Goal: Task Accomplishment & Management: Use online tool/utility

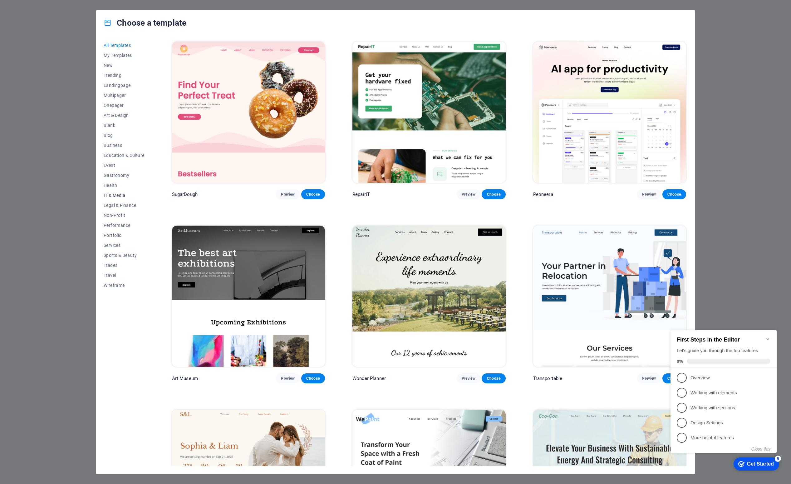
click at [116, 194] on span "IT & Media" at bounding box center [124, 195] width 41 height 5
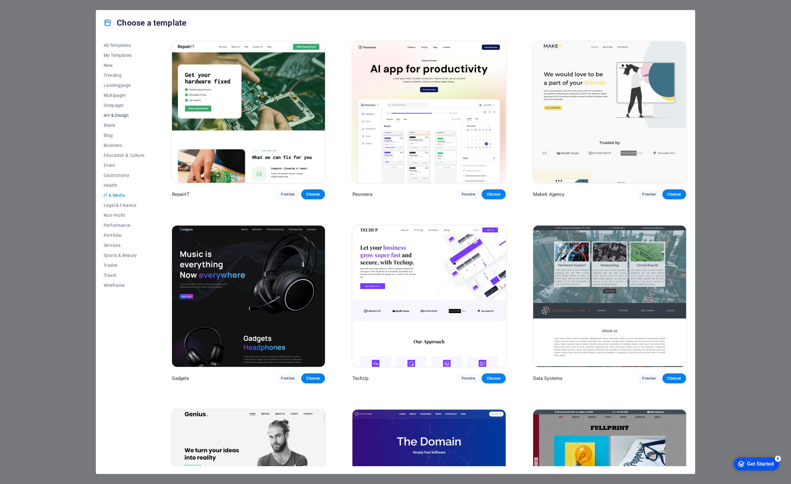
click at [120, 115] on span "Art & Design" at bounding box center [124, 115] width 41 height 5
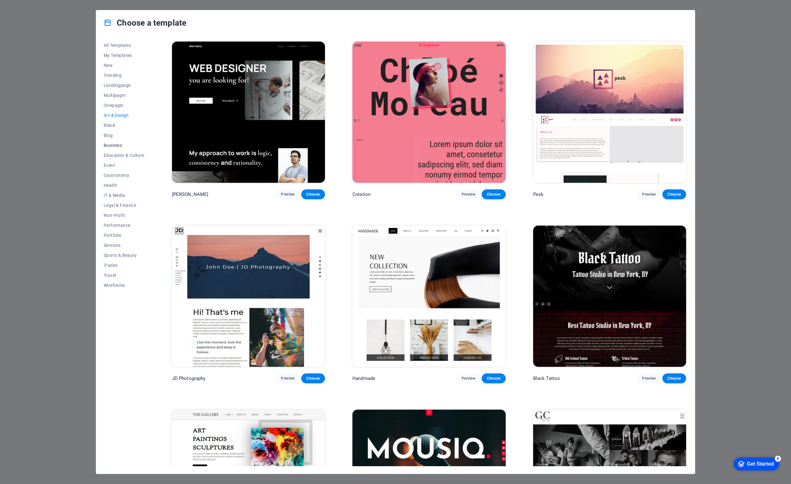
click at [111, 146] on span "Business" at bounding box center [124, 145] width 41 height 5
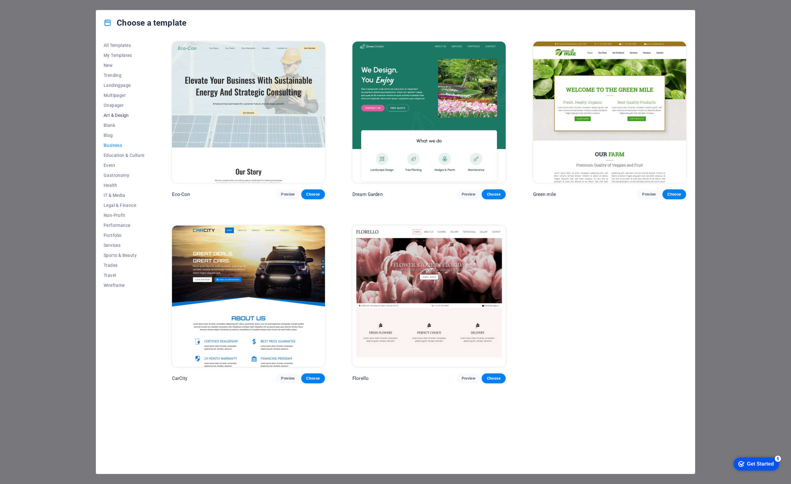
click at [118, 114] on span "Art & Design" at bounding box center [124, 115] width 41 height 5
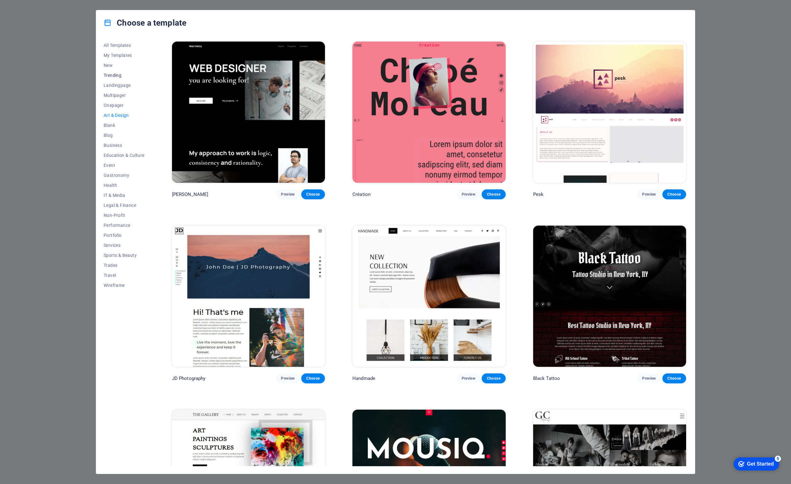
click at [118, 76] on span "Trending" at bounding box center [124, 75] width 41 height 5
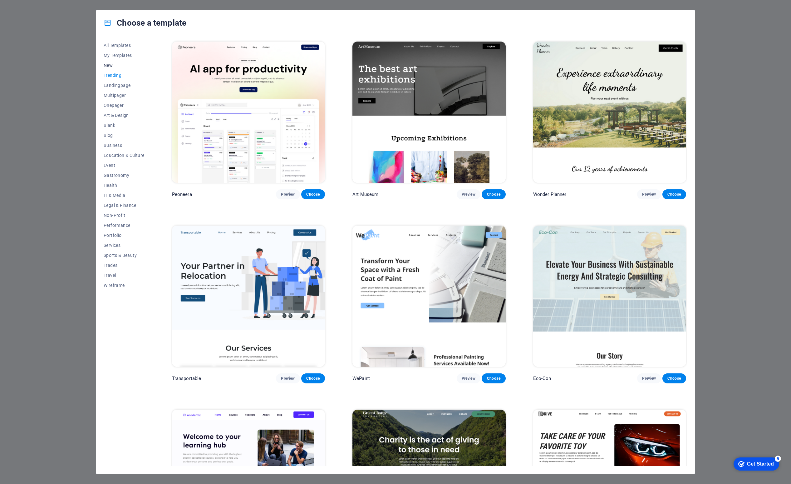
click at [110, 65] on span "New" at bounding box center [124, 65] width 41 height 5
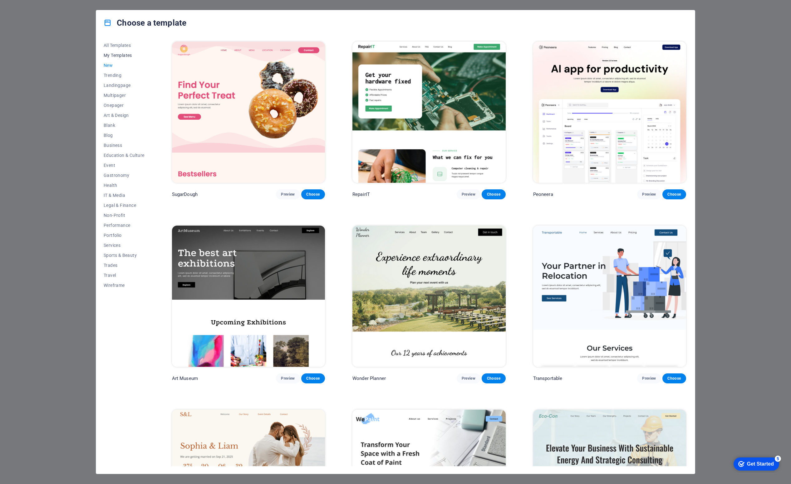
click at [122, 55] on span "My Templates" at bounding box center [124, 55] width 41 height 5
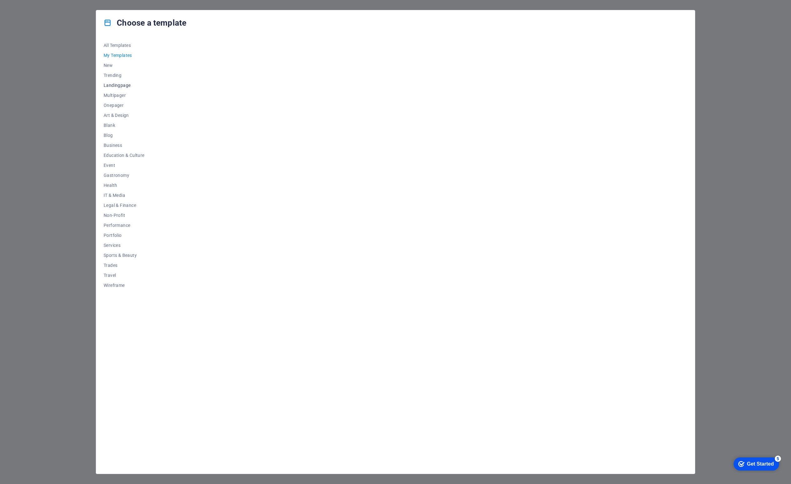
click at [116, 85] on span "Landingpage" at bounding box center [124, 85] width 41 height 5
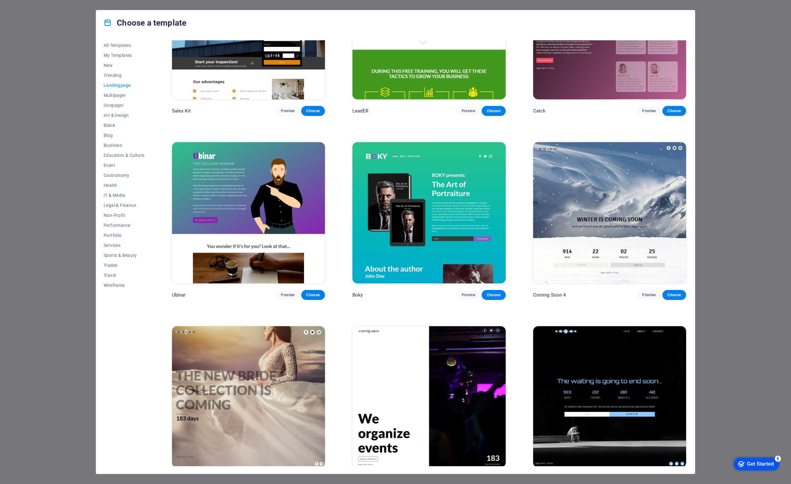
scroll to position [1197, 0]
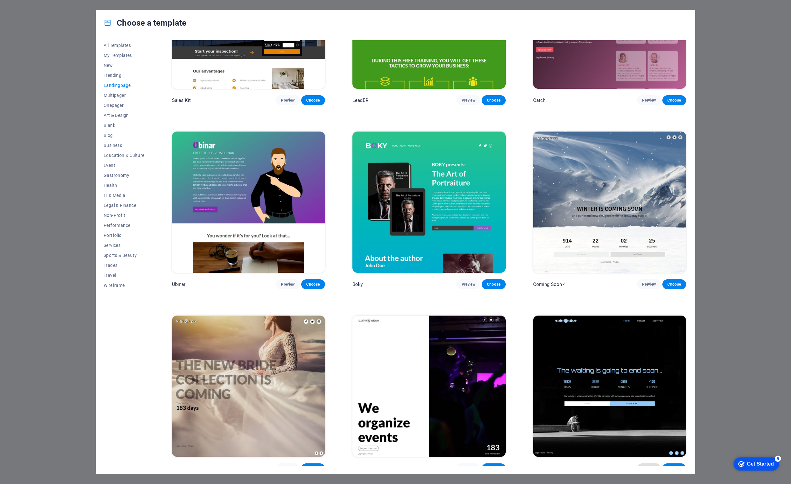
click at [651, 465] on span "Preview" at bounding box center [649, 467] width 14 height 5
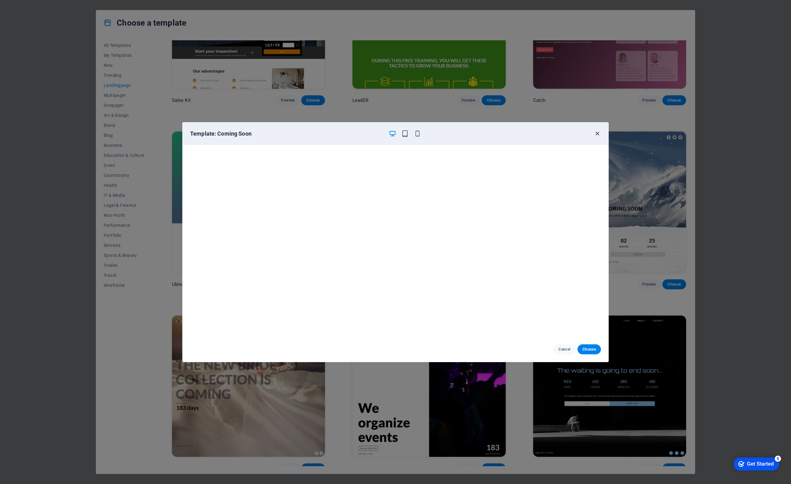
click at [598, 132] on icon "button" at bounding box center [597, 133] width 7 height 7
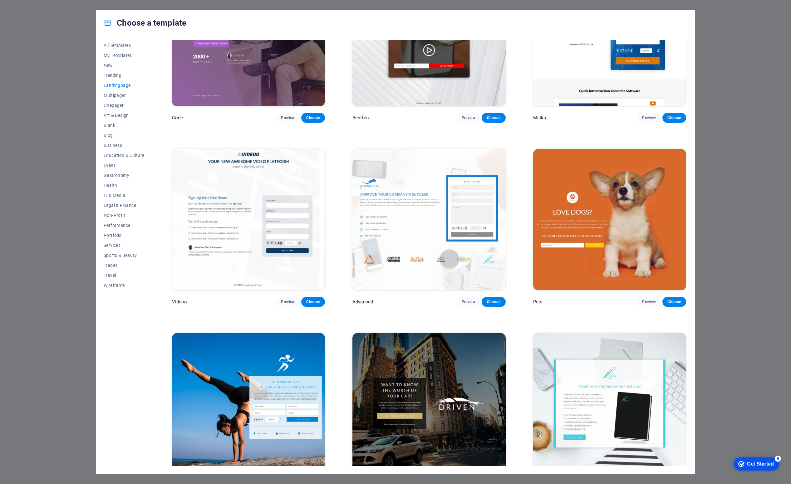
scroll to position [0, 0]
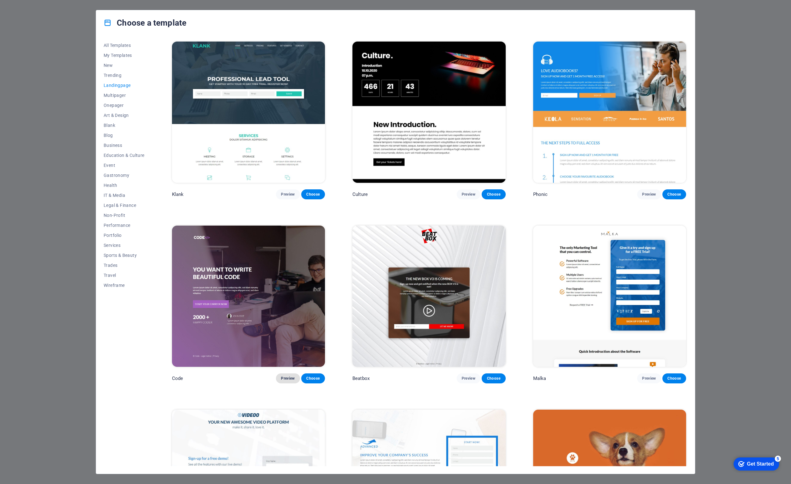
click at [291, 377] on span "Preview" at bounding box center [288, 378] width 14 height 5
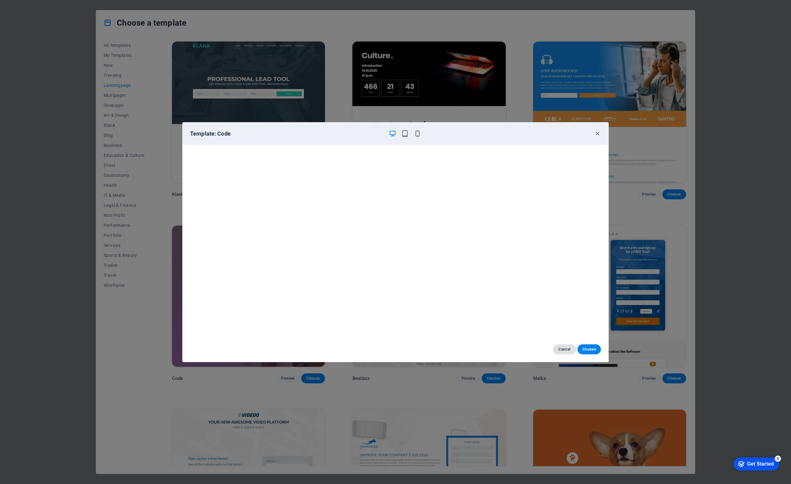
click at [564, 350] on span "Cancel" at bounding box center [564, 348] width 13 height 5
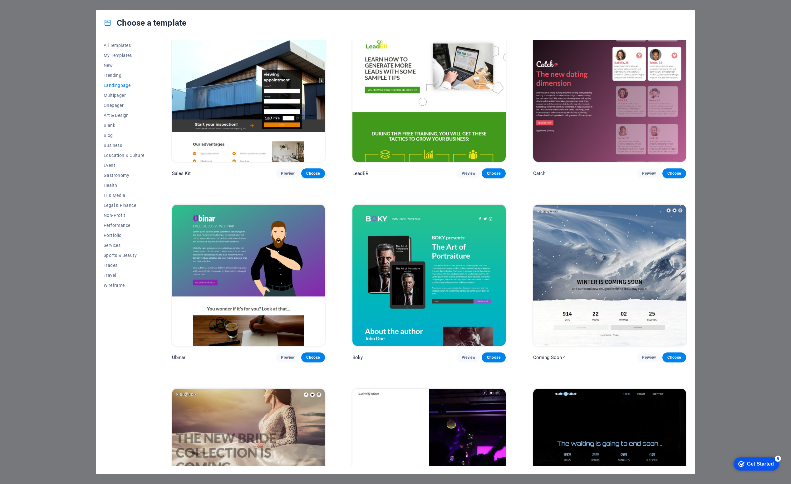
scroll to position [1197, 0]
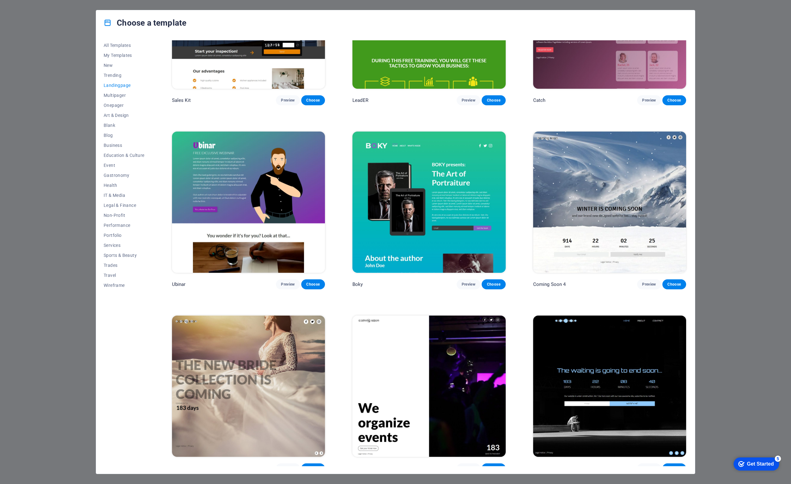
click at [672, 465] on span "Choose" at bounding box center [674, 467] width 14 height 5
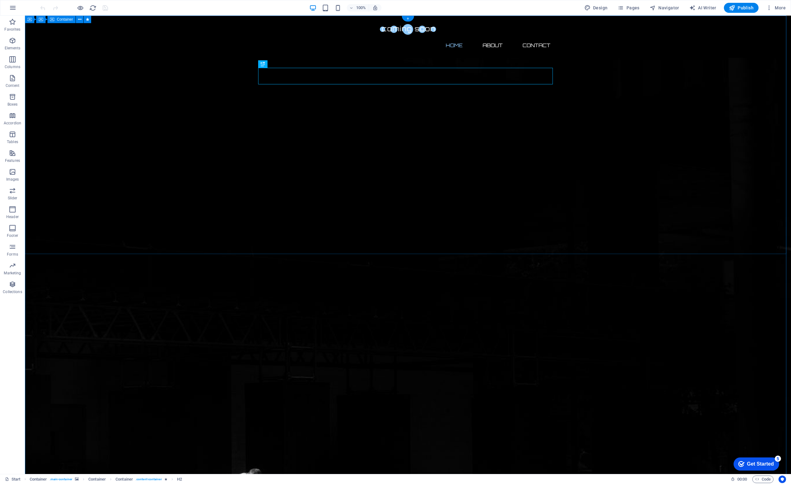
scroll to position [62, 0]
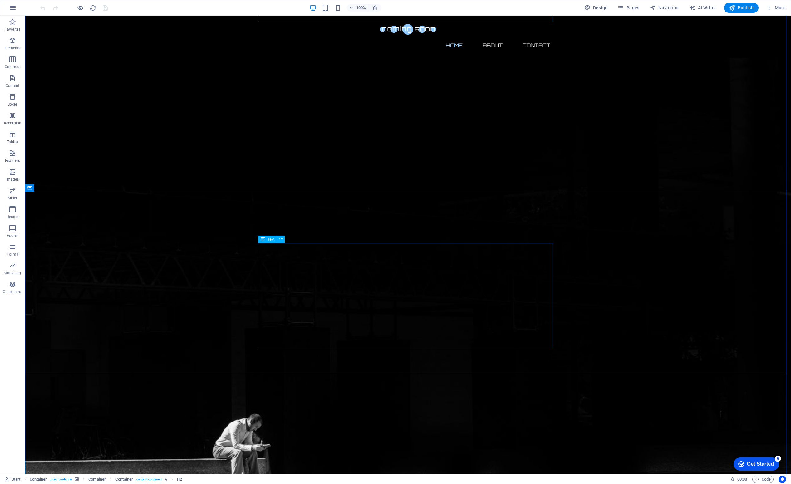
click at [266, 239] on div "Text" at bounding box center [267, 238] width 19 height 7
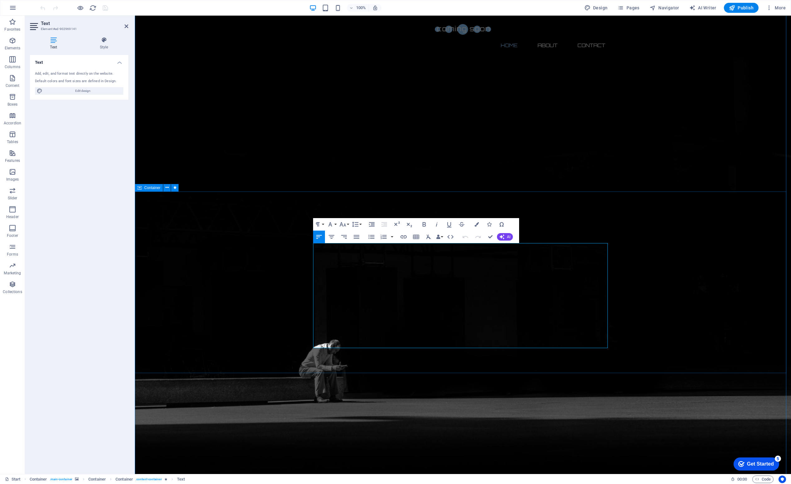
drag, startPoint x: 313, startPoint y: 247, endPoint x: 375, endPoint y: 359, distance: 128.1
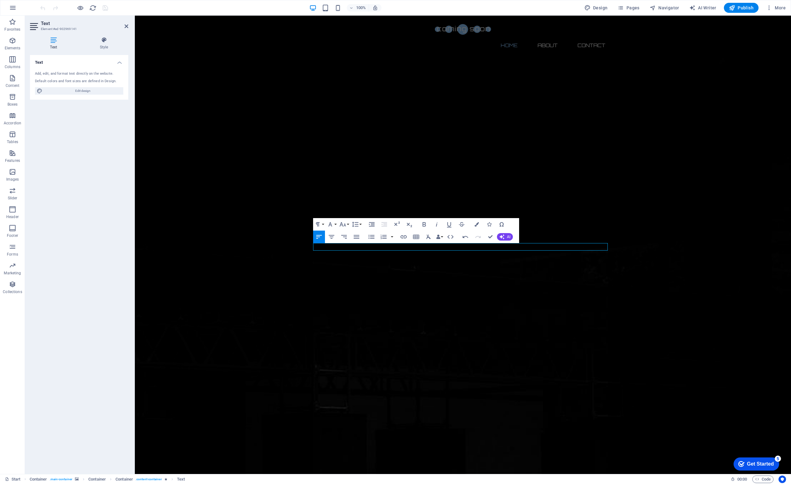
scroll to position [11175, 1]
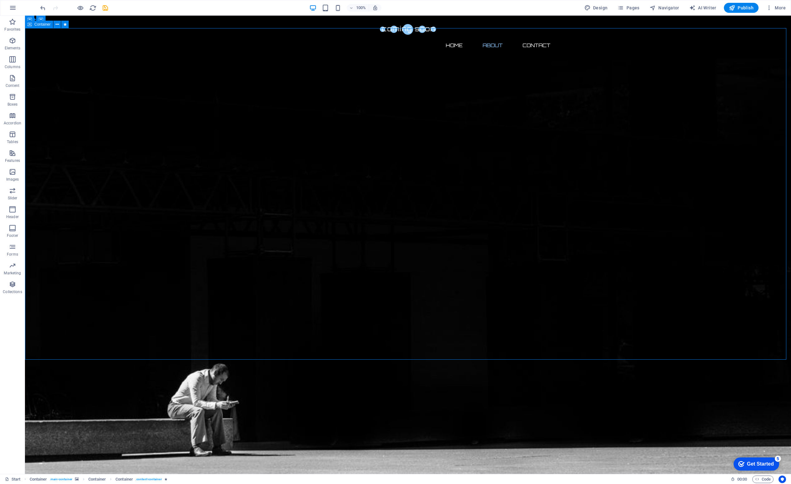
scroll to position [343, 0]
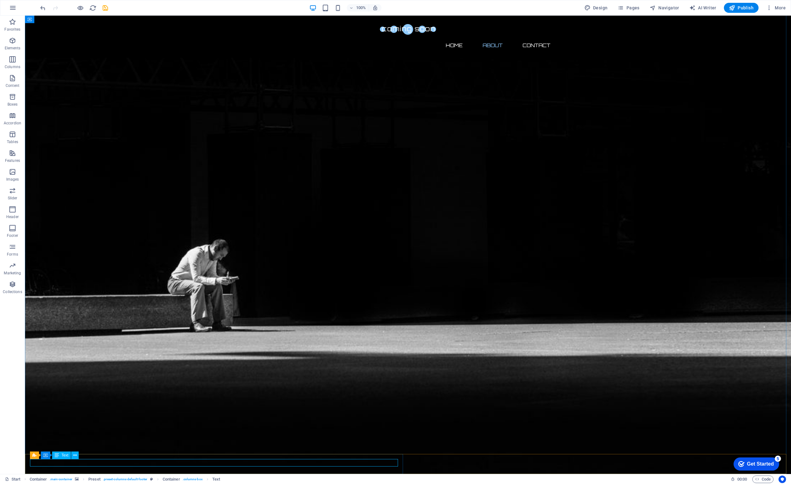
click at [58, 454] on icon at bounding box center [57, 454] width 4 height 7
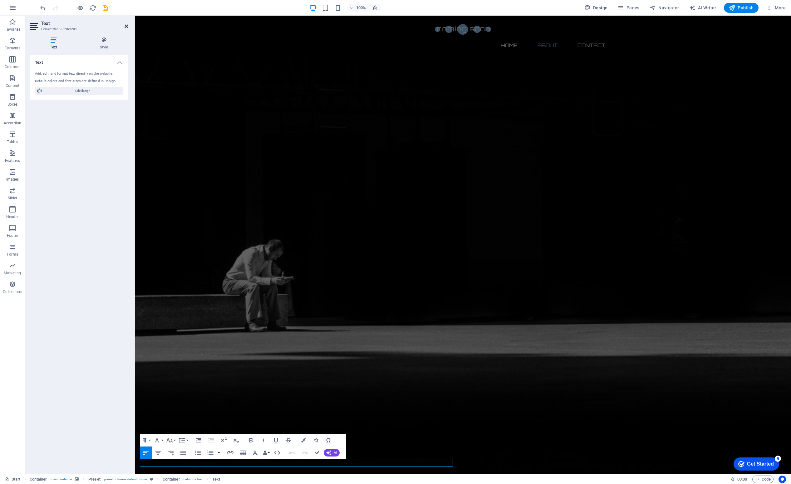
click at [127, 26] on icon at bounding box center [127, 26] width 4 height 5
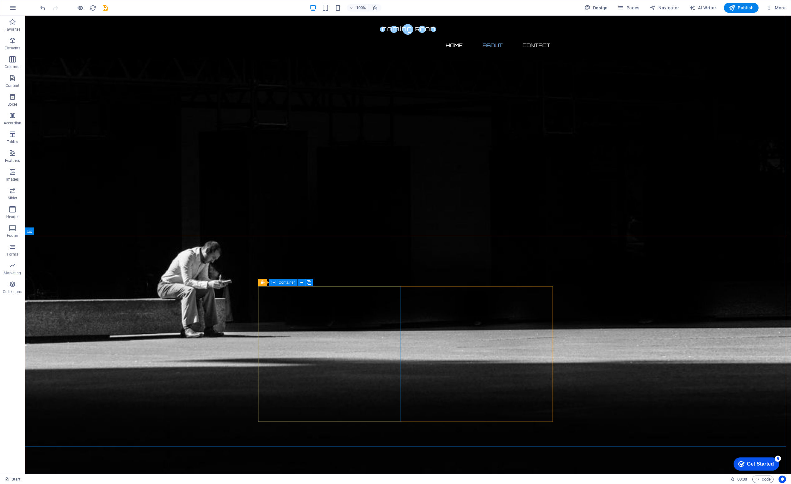
scroll to position [377, 0]
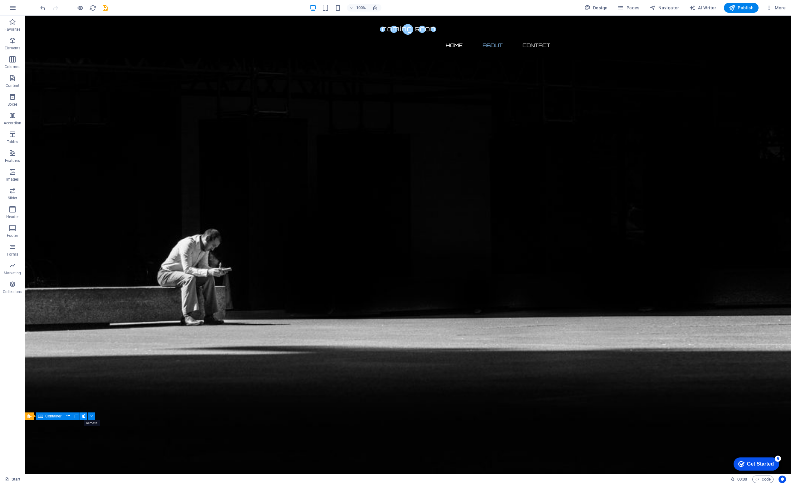
click at [82, 415] on icon at bounding box center [83, 415] width 3 height 7
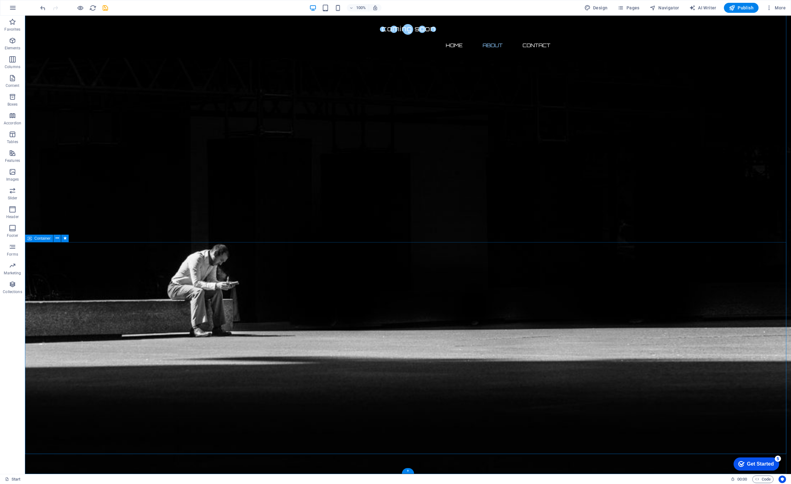
scroll to position [343, 0]
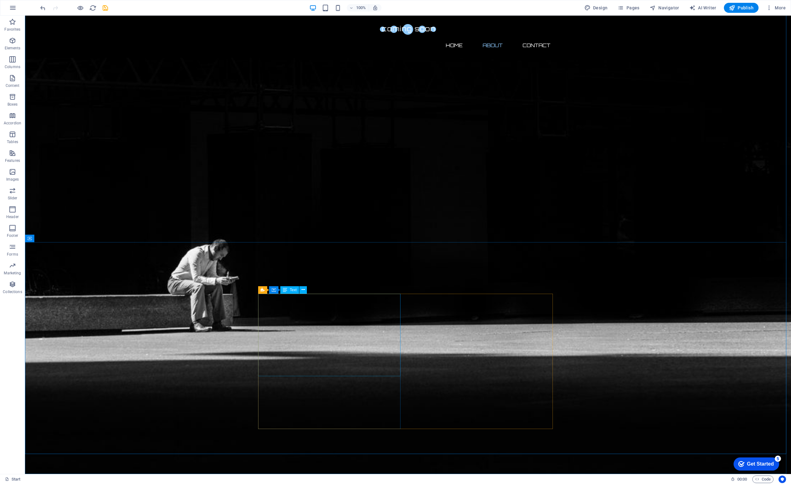
click at [290, 289] on span "Text" at bounding box center [293, 290] width 7 height 4
drag, startPoint x: 258, startPoint y: 295, endPoint x: 269, endPoint y: 307, distance: 15.7
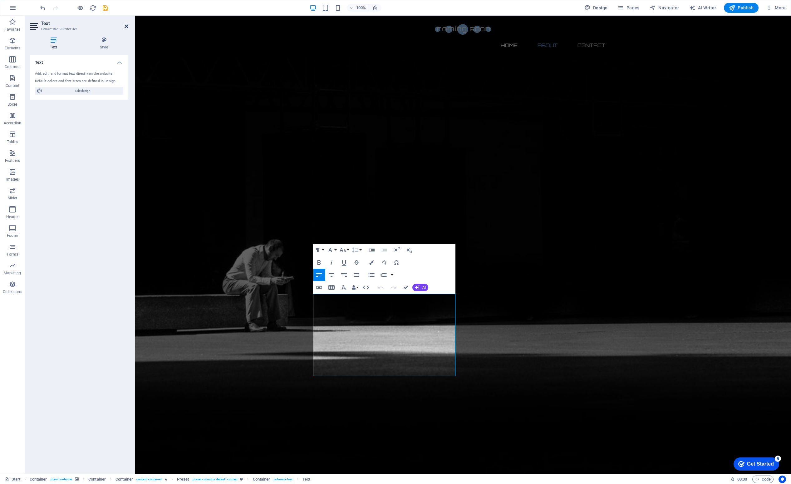
click at [126, 26] on icon at bounding box center [127, 26] width 4 height 5
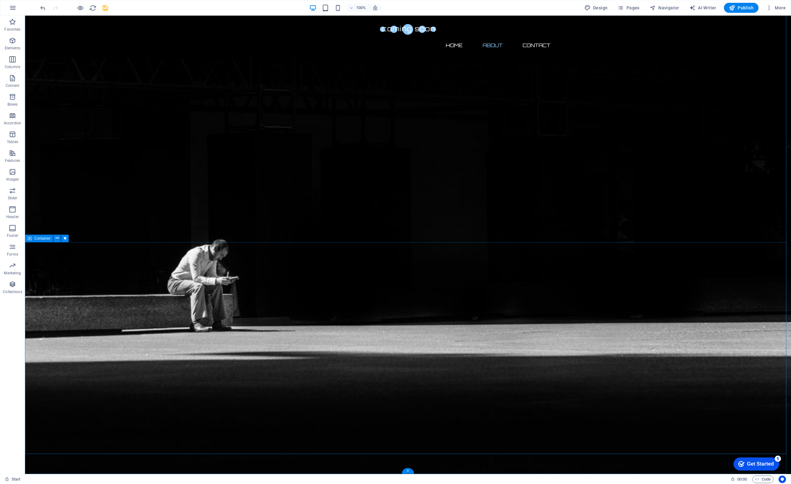
click div
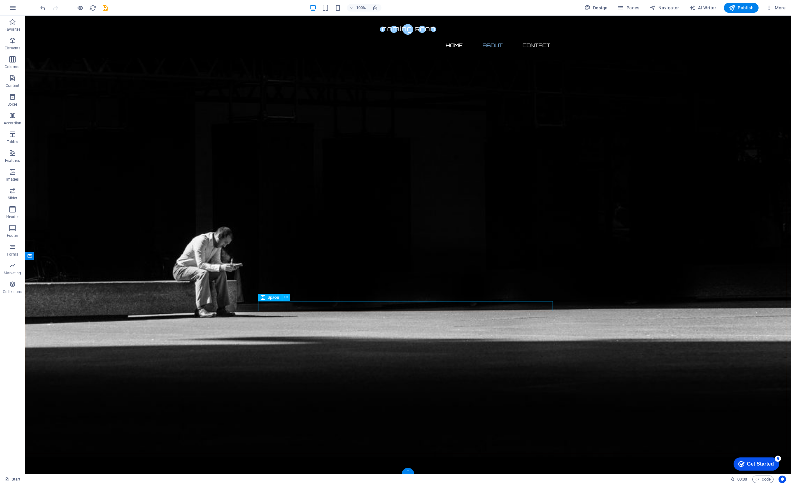
scroll to position [325, 0]
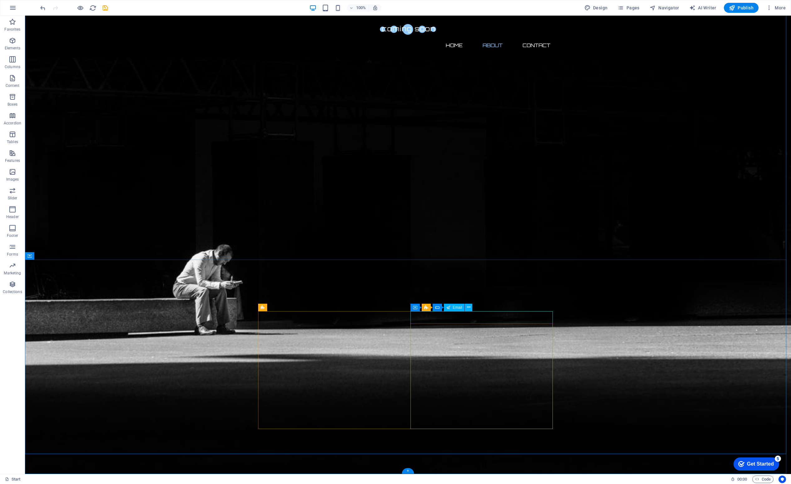
click div
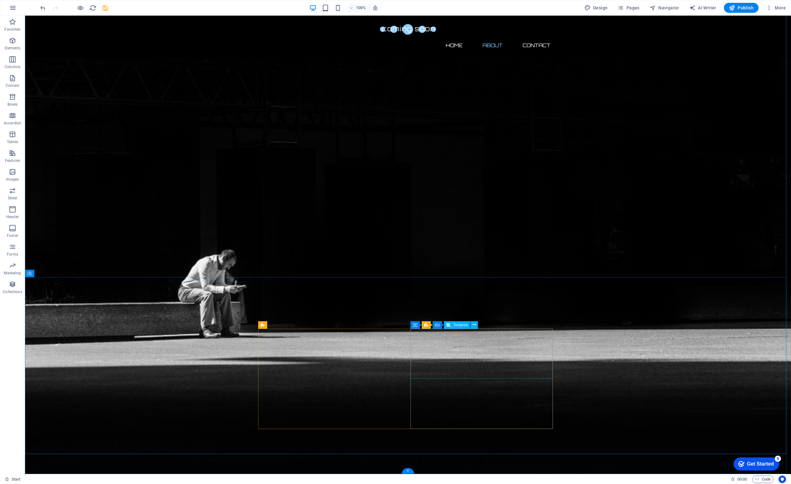
click div
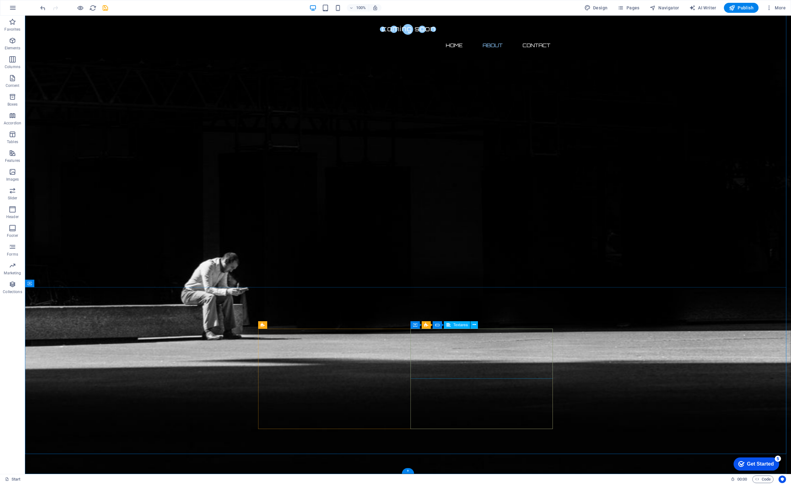
click div
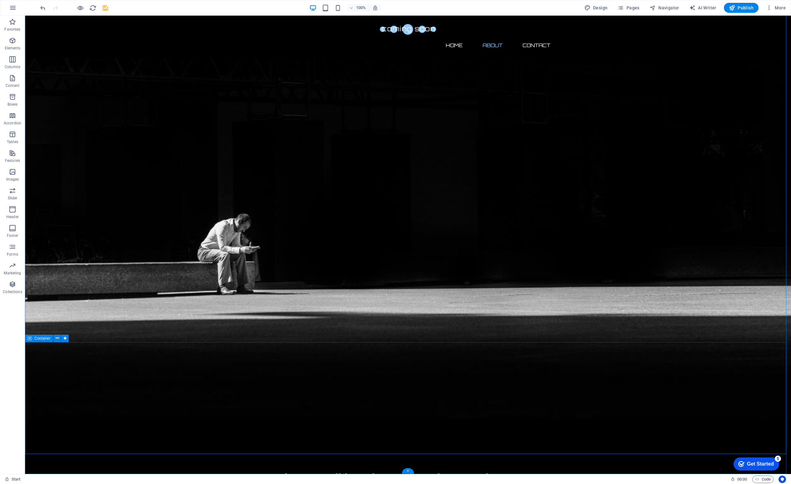
scroll to position [243, 0]
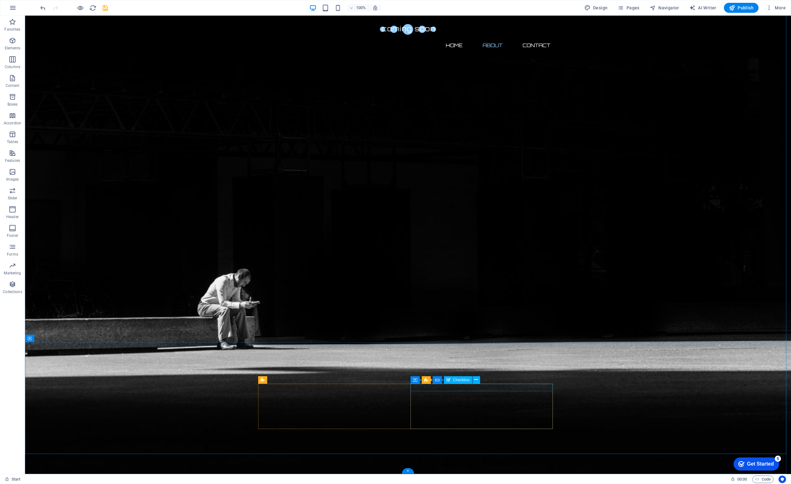
click div "I have read and understand the privacy policy."
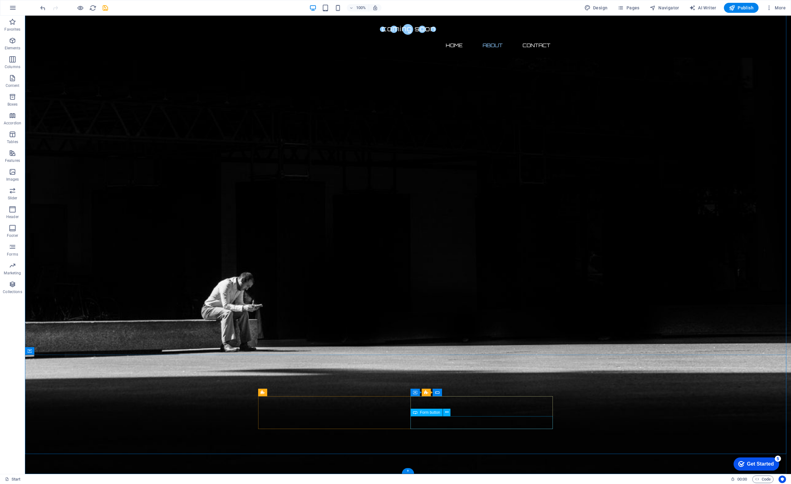
click div "Submit"
click div "Unreadable? Load new"
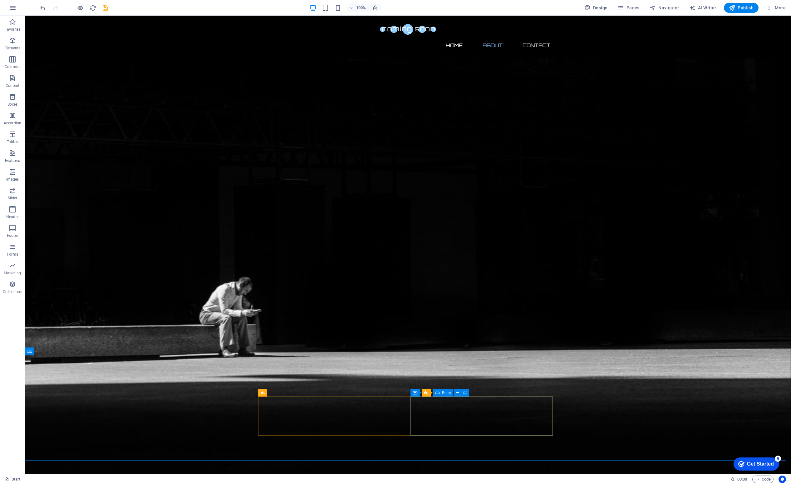
click div "Drop content here or Add elements Paste clipboard"
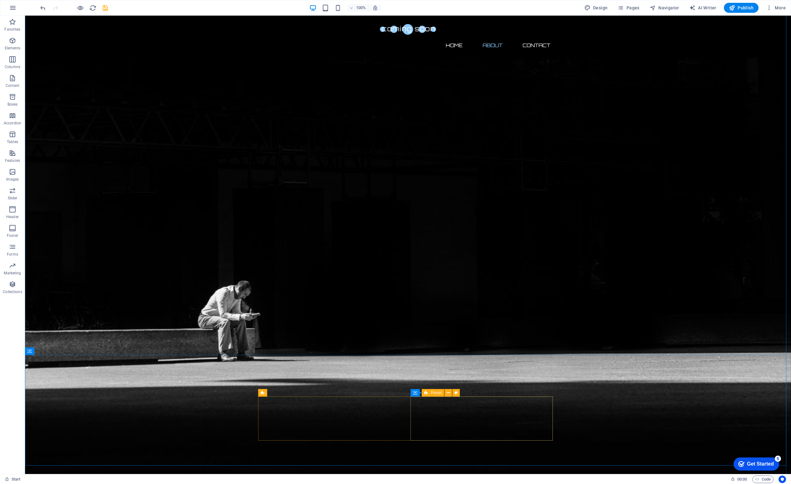
click at [443, 393] on icon at bounding box center [442, 392] width 3 height 7
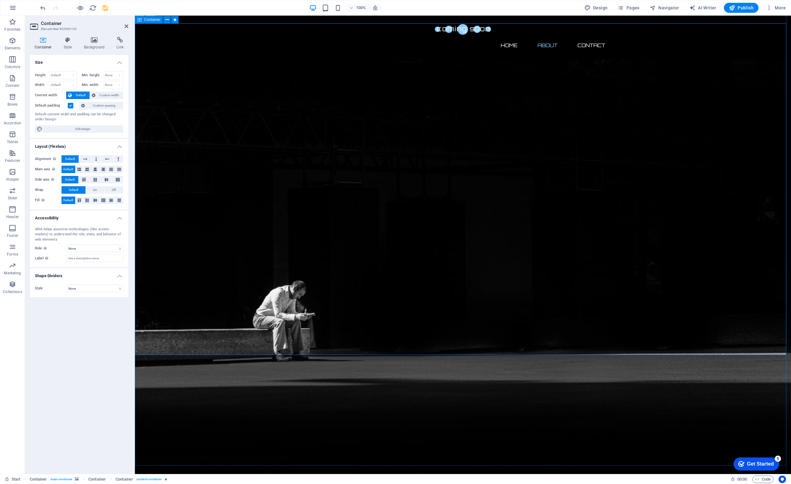
click at [151, 21] on span "Container" at bounding box center [152, 20] width 16 height 4
click at [167, 22] on icon at bounding box center [166, 20] width 3 height 7
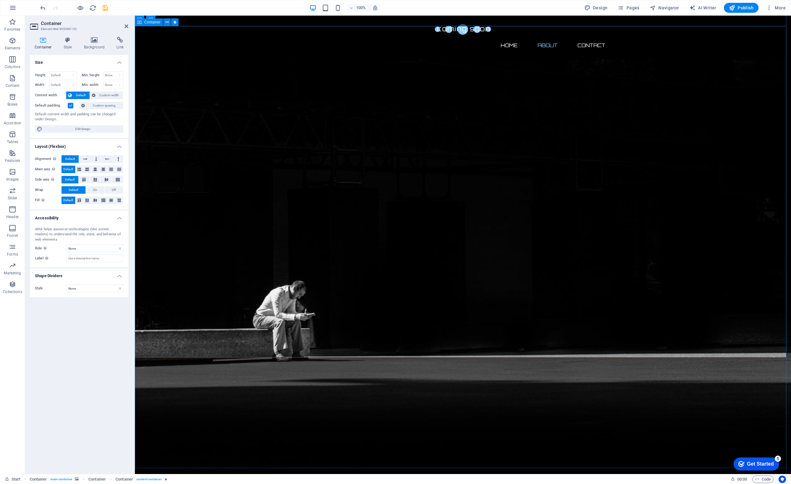
scroll to position [0, 0]
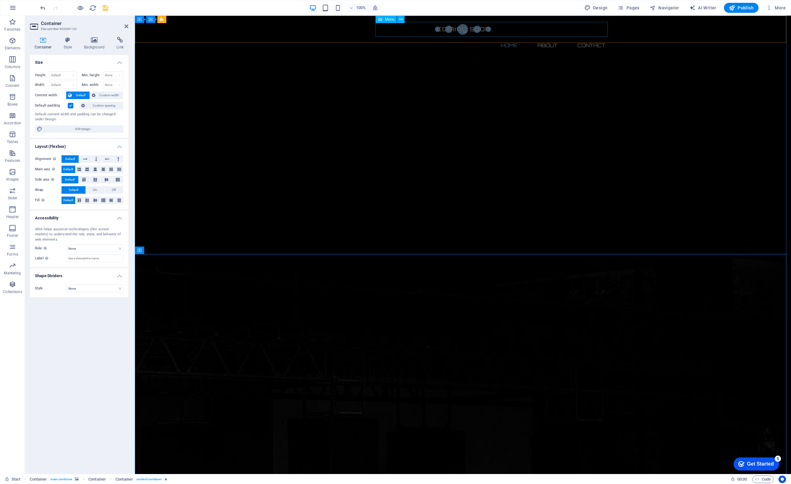
click at [497, 38] on nav "Home About Contact" at bounding box center [463, 45] width 295 height 15
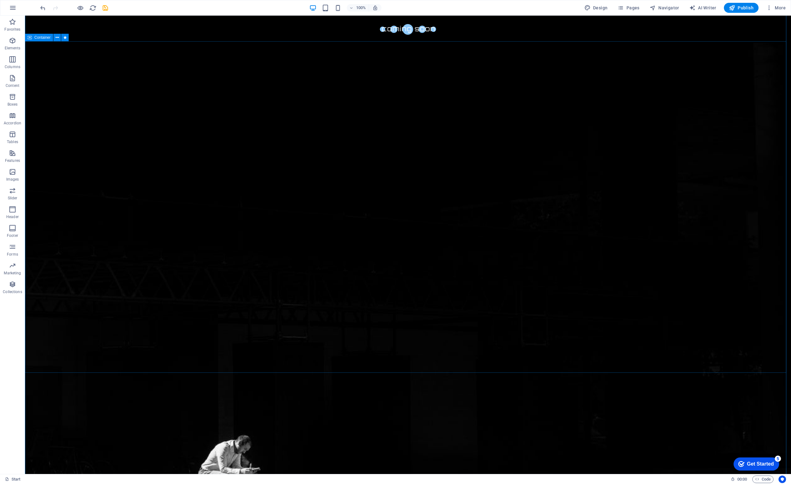
scroll to position [219, 0]
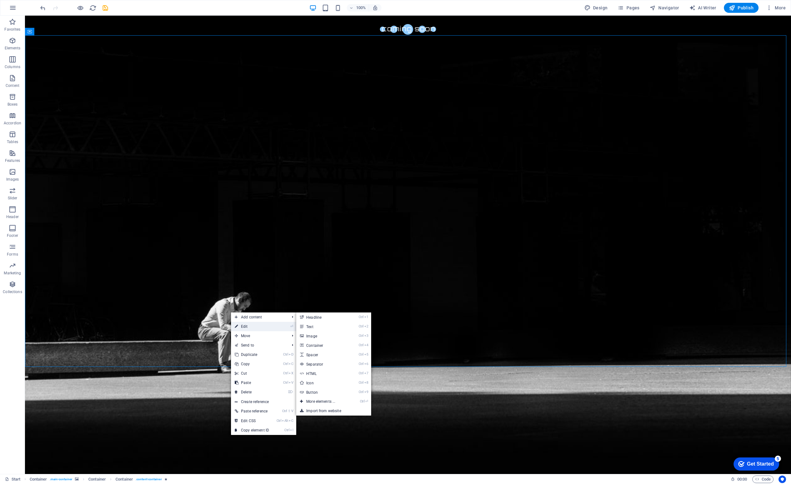
click at [238, 329] on link "⏎ Edit" at bounding box center [252, 326] width 42 height 9
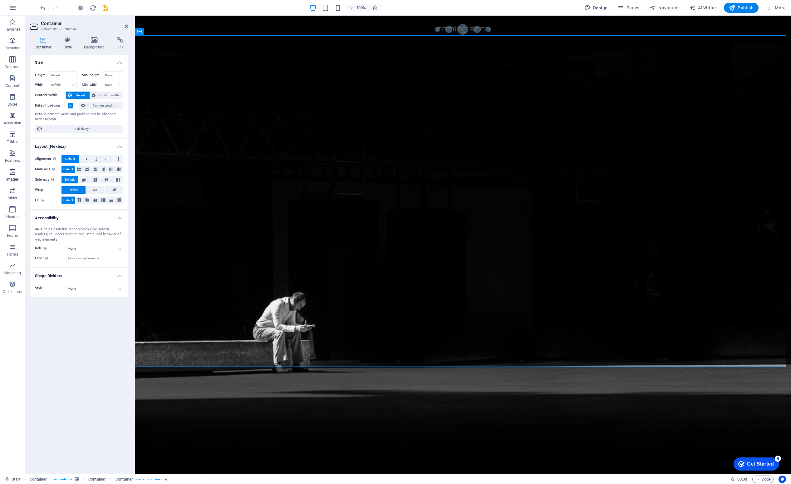
click at [15, 171] on icon "button" at bounding box center [12, 171] width 7 height 7
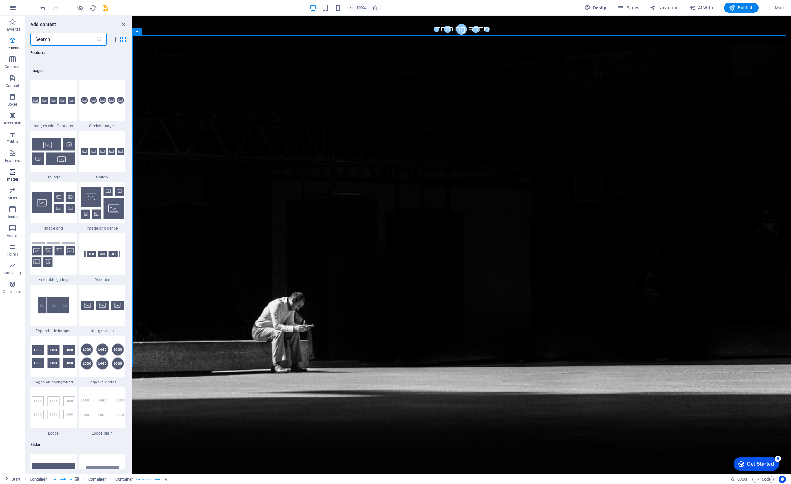
scroll to position [3165, 0]
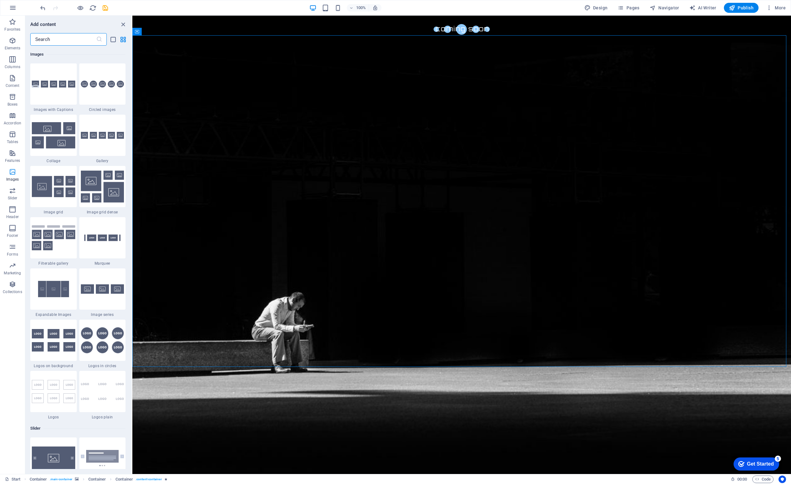
click at [15, 171] on icon "button" at bounding box center [12, 171] width 7 height 7
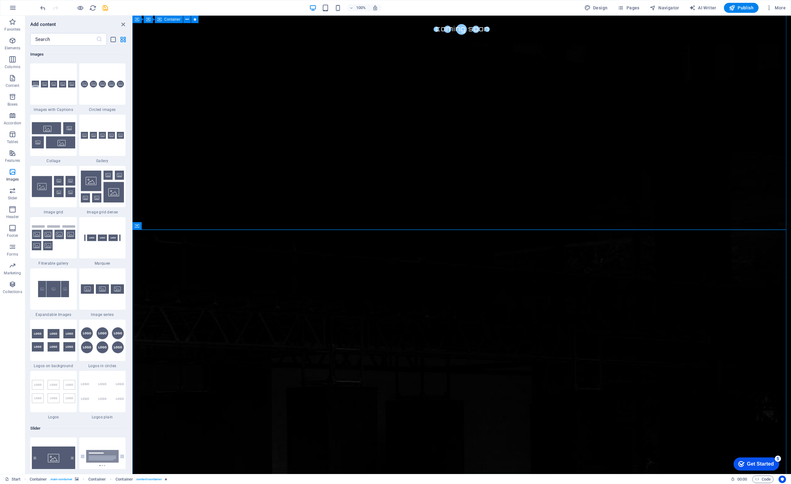
scroll to position [0, 0]
click at [601, 8] on span "Design" at bounding box center [595, 8] width 23 height 6
select select "px"
select select "300"
select select "px"
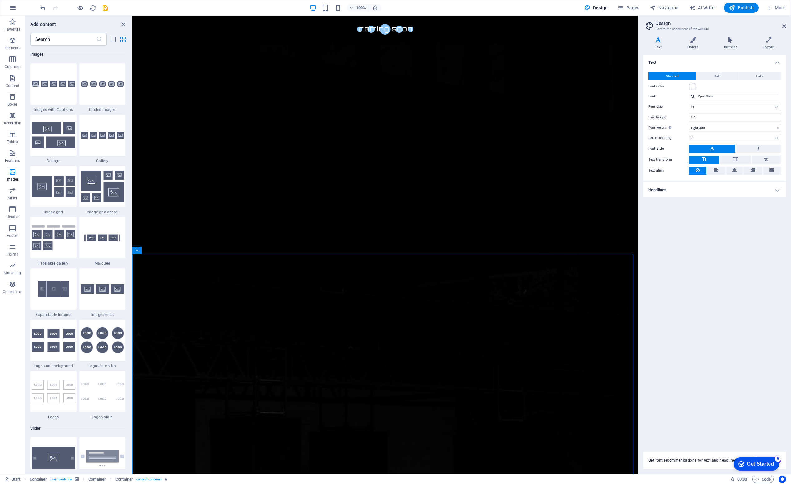
click at [653, 42] on icon at bounding box center [658, 40] width 30 height 6
click at [700, 44] on h4 "Colors" at bounding box center [694, 43] width 37 height 13
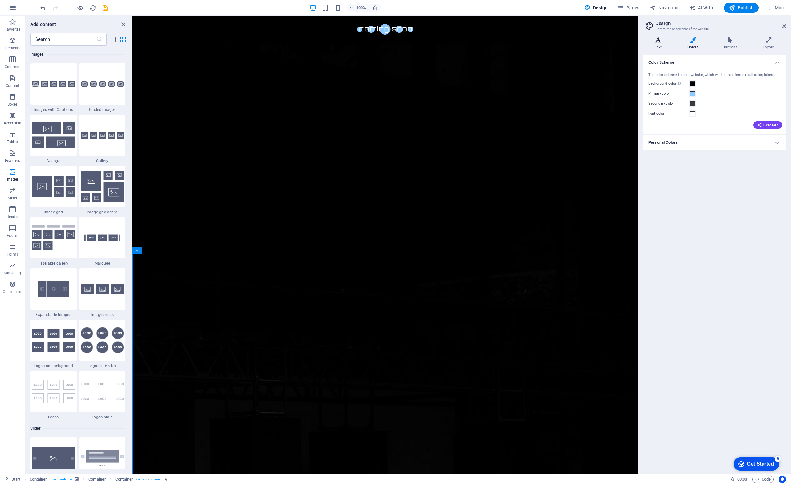
click at [662, 41] on icon at bounding box center [658, 40] width 30 height 6
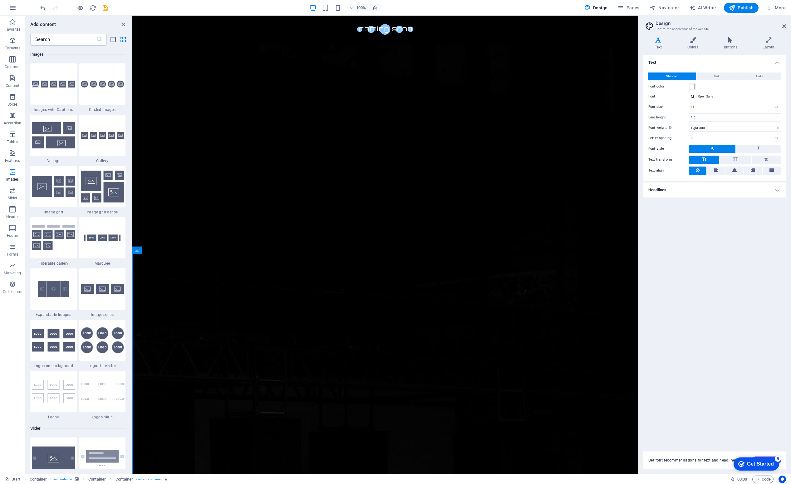
click at [762, 459] on div "checkmark Get Started 5" at bounding box center [757, 463] width 46 height 13
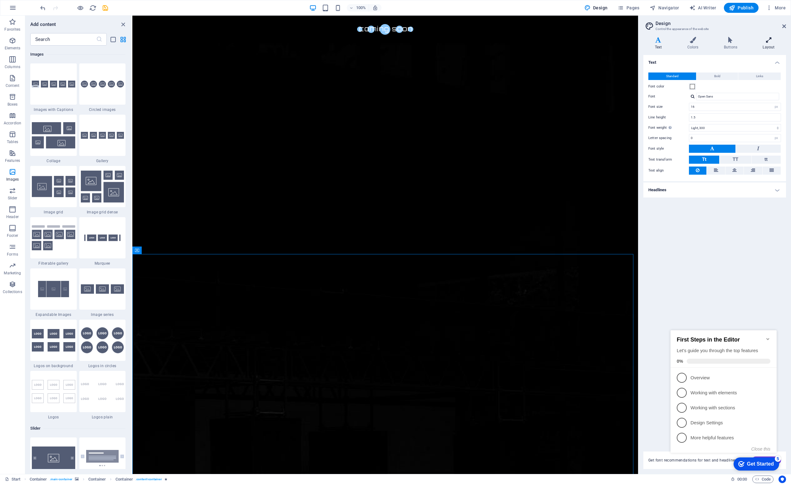
click at [770, 43] on icon at bounding box center [768, 40] width 35 height 6
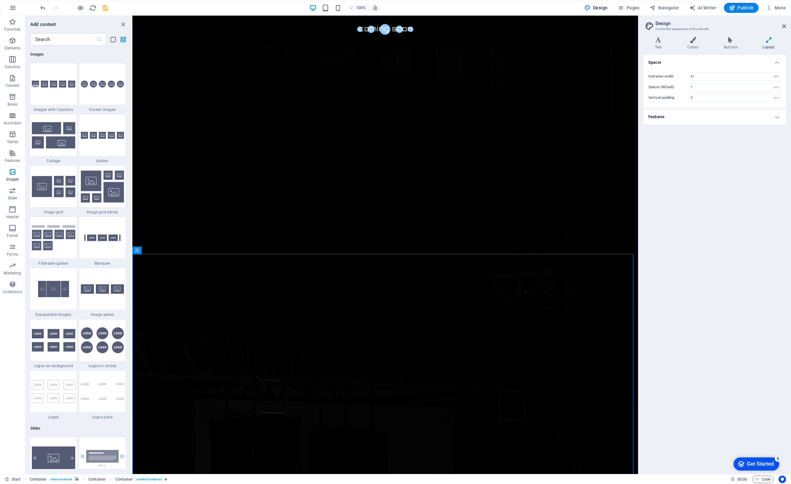
click at [750, 346] on div "Spacer Container width 61 rem px Spacer (default) 1 rem Vertical padding 5 rem …" at bounding box center [714, 262] width 143 height 414
click at [242, 19] on icon at bounding box center [240, 19] width 5 height 7
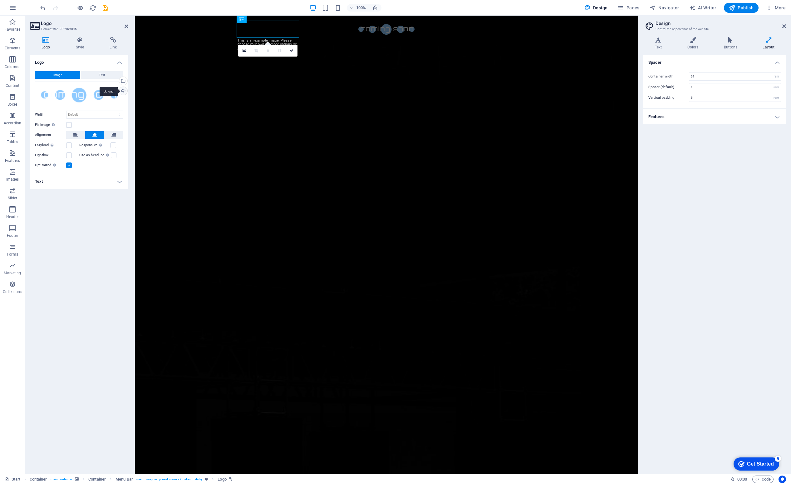
click at [122, 90] on div "Upload" at bounding box center [122, 91] width 9 height 9
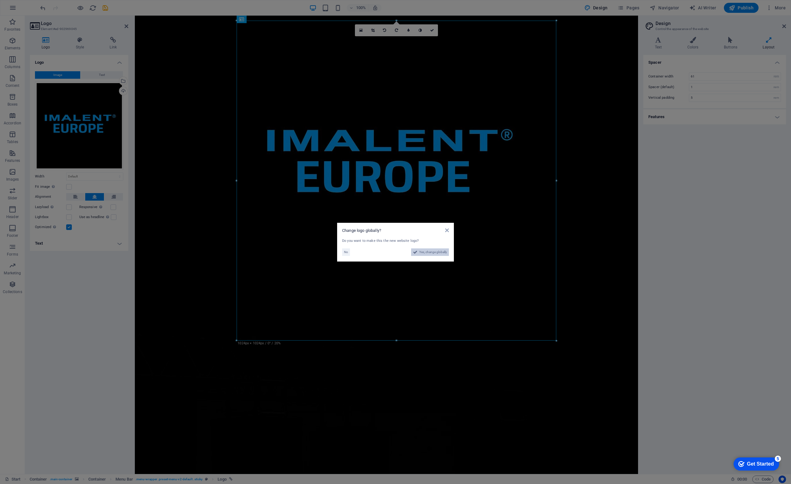
click at [431, 252] on span "Yes, change globally" at bounding box center [433, 251] width 28 height 7
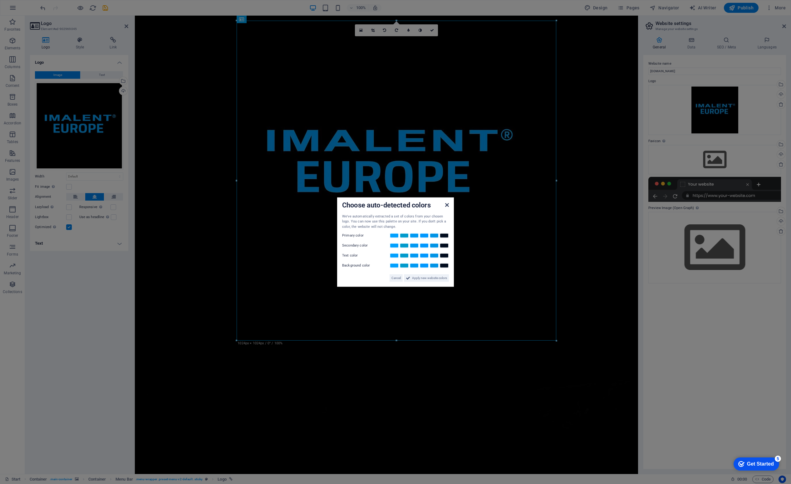
click at [445, 204] on icon at bounding box center [447, 204] width 4 height 5
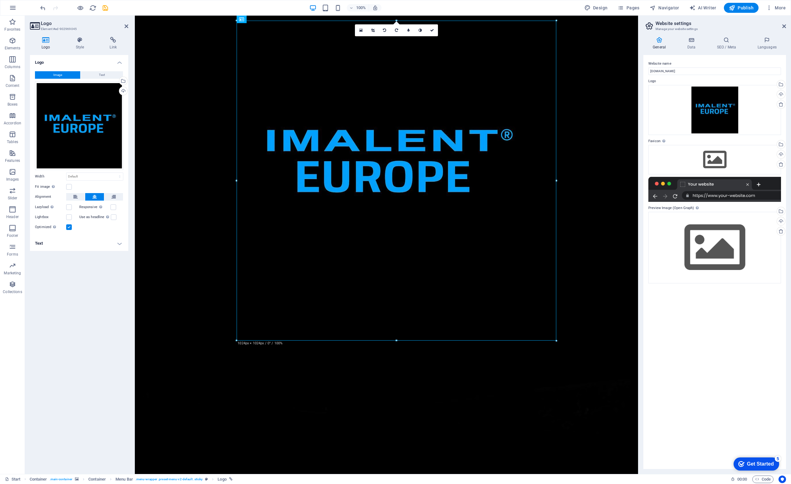
drag, startPoint x: 656, startPoint y: 304, endPoint x: 391, endPoint y: 160, distance: 302.5
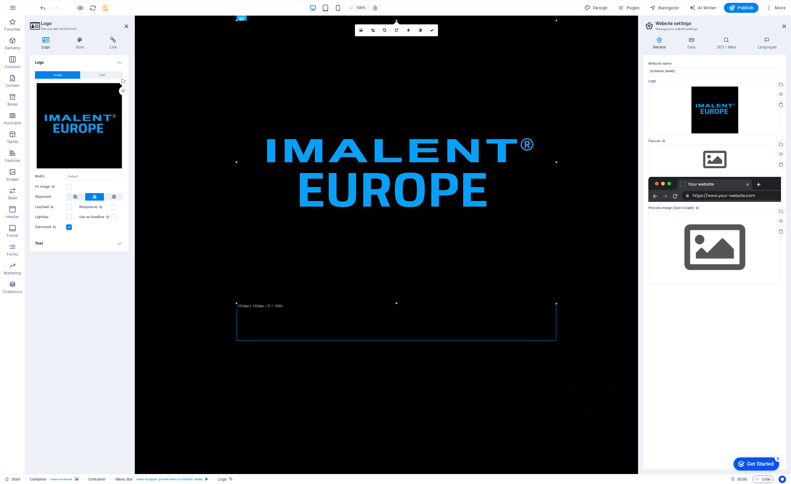
type input "973"
select select "px"
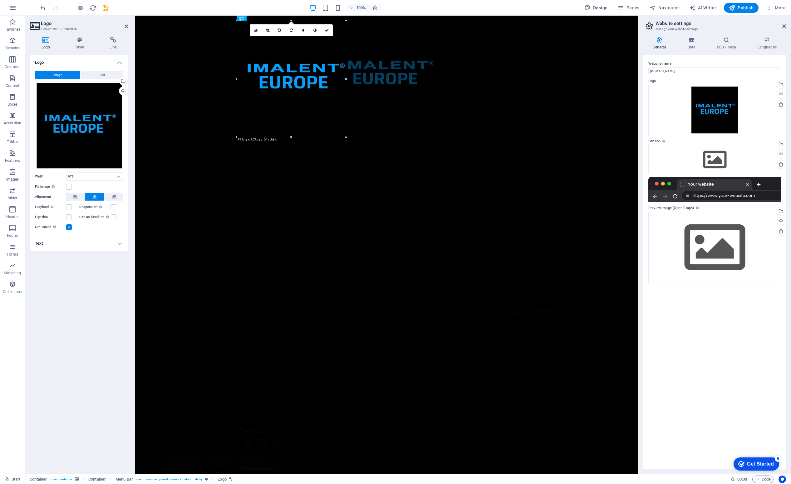
drag, startPoint x: 538, startPoint y: 323, endPoint x: 202, endPoint y: 130, distance: 388.0
type input "350"
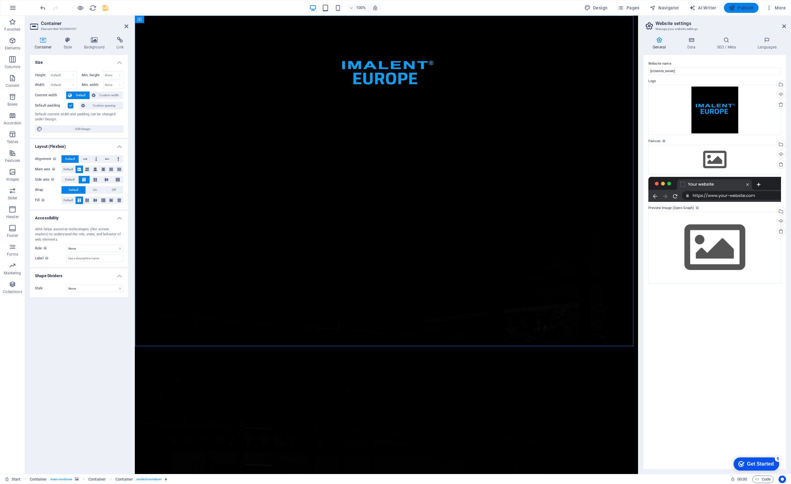
click at [744, 9] on span "Publish" at bounding box center [741, 8] width 25 height 6
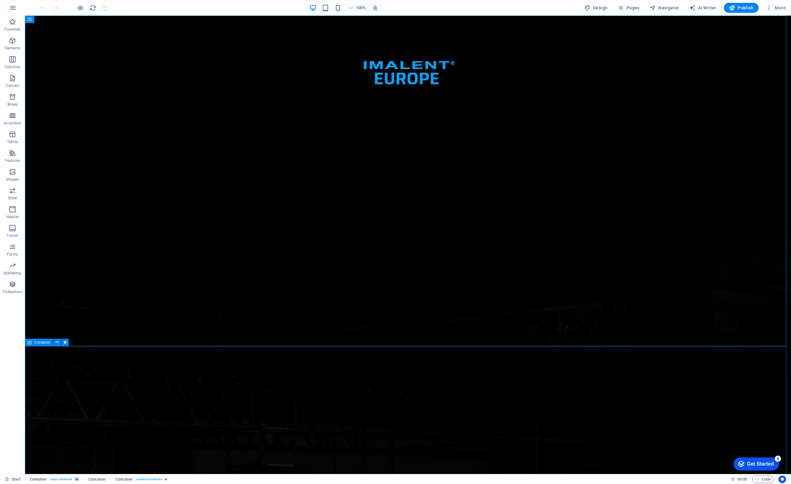
click at [41, 342] on span "Container" at bounding box center [42, 342] width 16 height 4
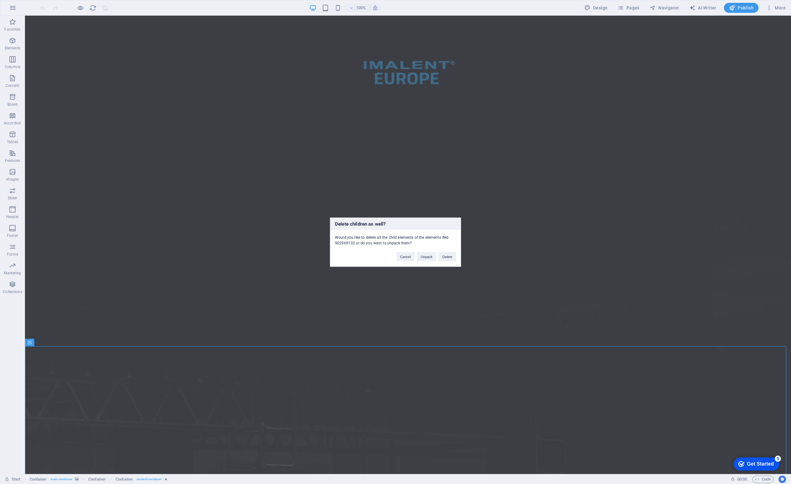
click at [81, 386] on div "Delete children as well? Would you like to delete all the child elements of the…" at bounding box center [395, 242] width 791 height 484
click at [561, 360] on div "Delete children as well? Would you like to delete all the child elements of the…" at bounding box center [395, 242] width 791 height 484
click at [446, 256] on button "Delete" at bounding box center [447, 256] width 17 height 9
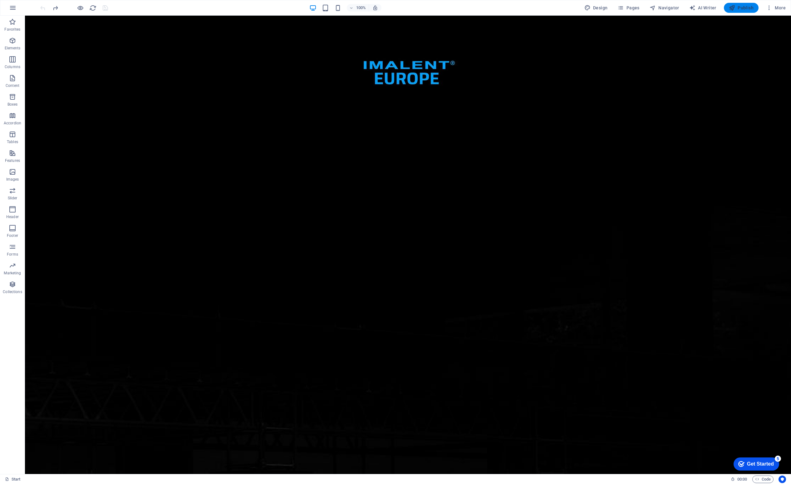
click at [738, 7] on span "Publish" at bounding box center [741, 8] width 25 height 6
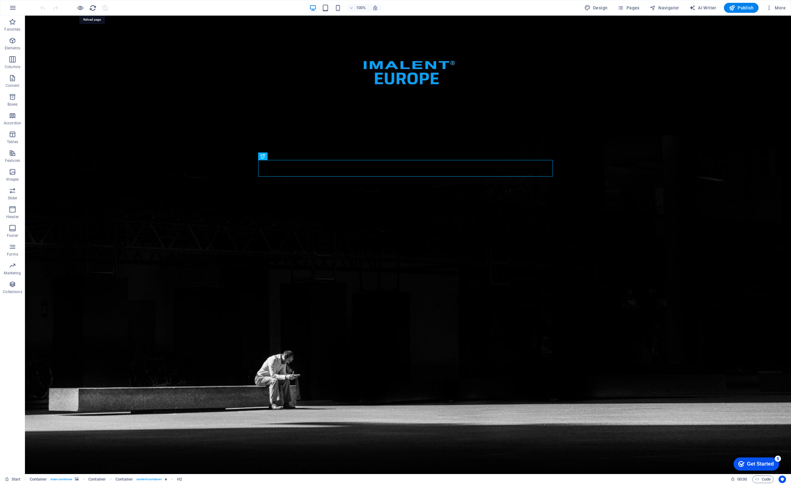
click at [95, 7] on icon "reload" at bounding box center [92, 7] width 7 height 7
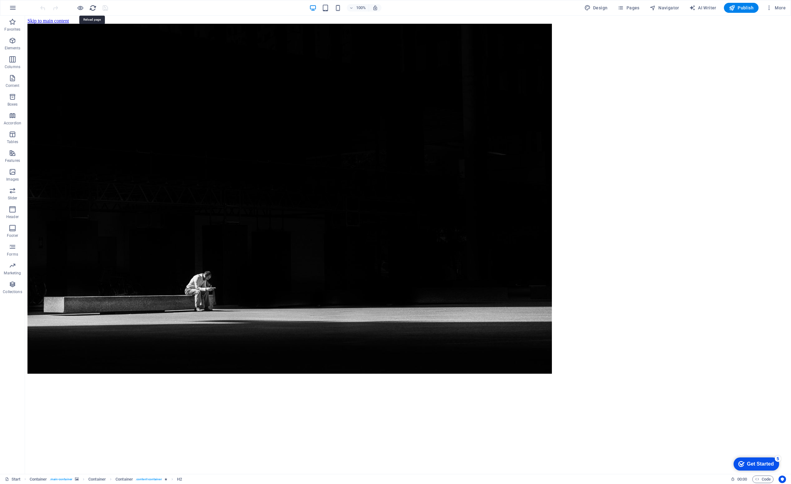
click at [95, 7] on icon "reload" at bounding box center [92, 7] width 7 height 7
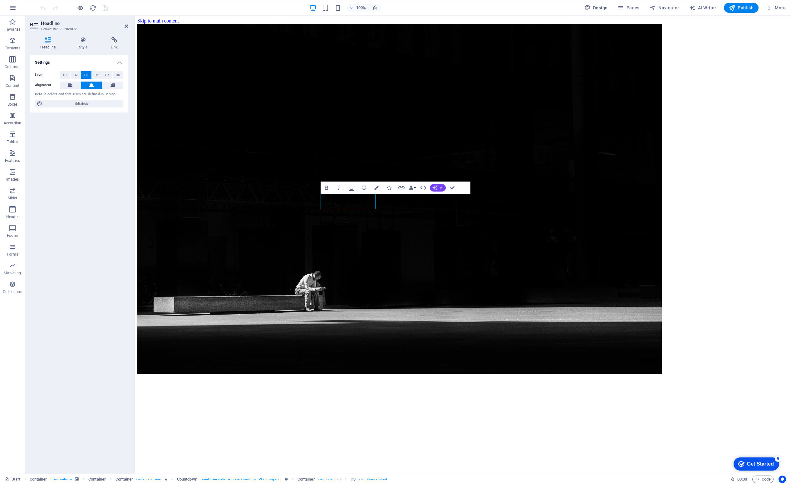
click at [438, 186] on button "AI" at bounding box center [438, 187] width 16 height 7
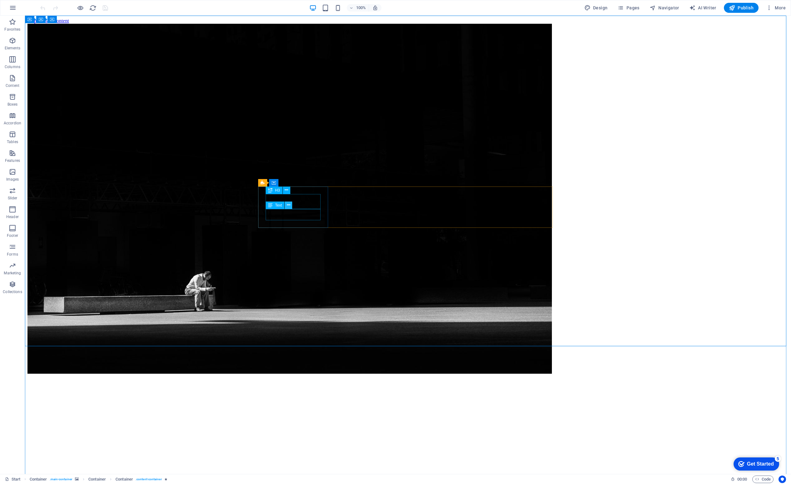
click at [291, 202] on button at bounding box center [288, 204] width 7 height 7
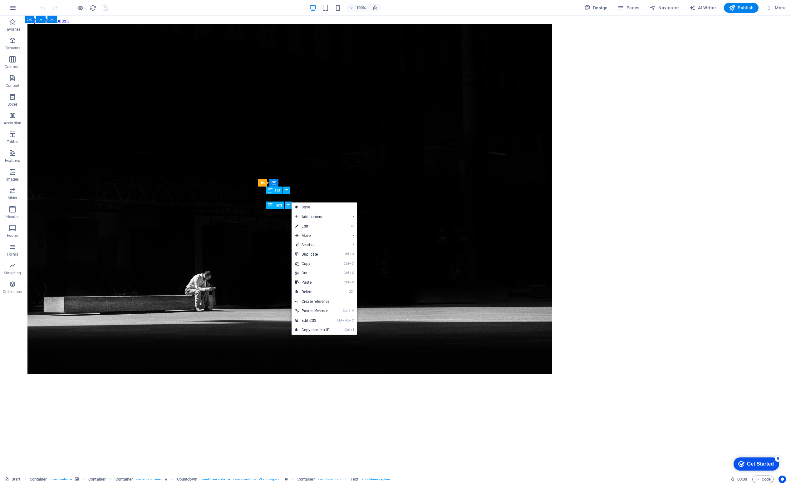
click at [291, 202] on button at bounding box center [288, 204] width 7 height 7
click at [277, 204] on span "Text" at bounding box center [278, 205] width 7 height 4
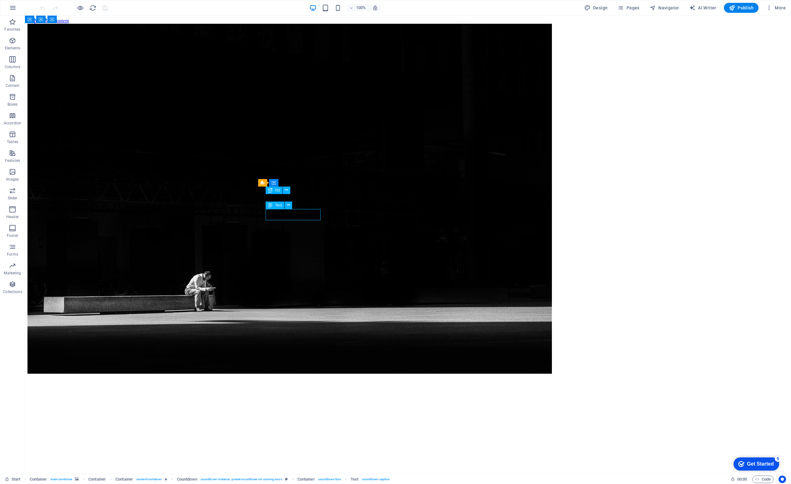
click at [277, 204] on span "Text" at bounding box center [278, 205] width 7 height 4
drag, startPoint x: 277, startPoint y: 204, endPoint x: 157, endPoint y: 184, distance: 121.5
click at [277, 204] on span "Text" at bounding box center [278, 205] width 7 height 4
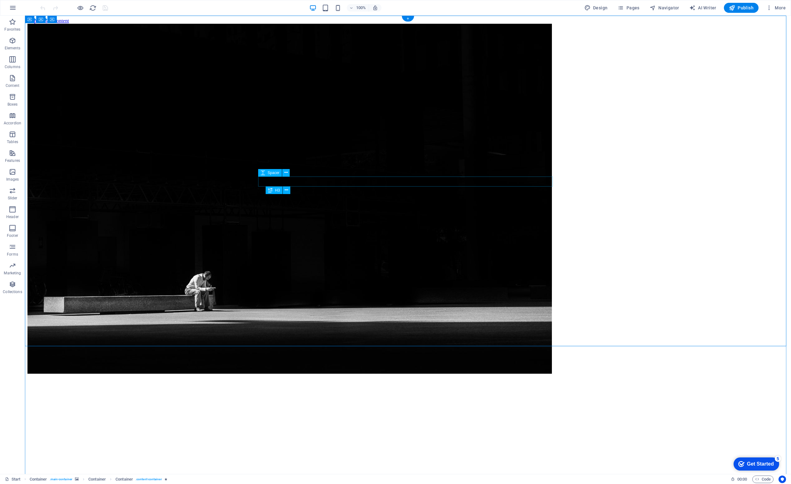
select select "px"
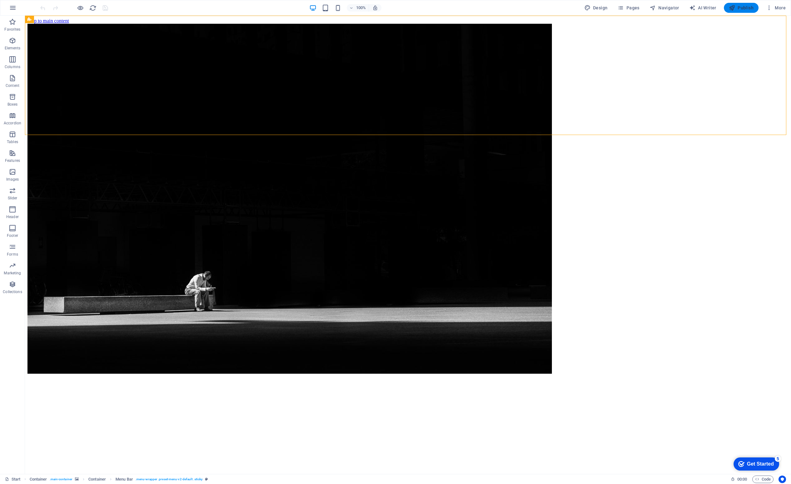
click at [742, 9] on span "Publish" at bounding box center [741, 8] width 25 height 6
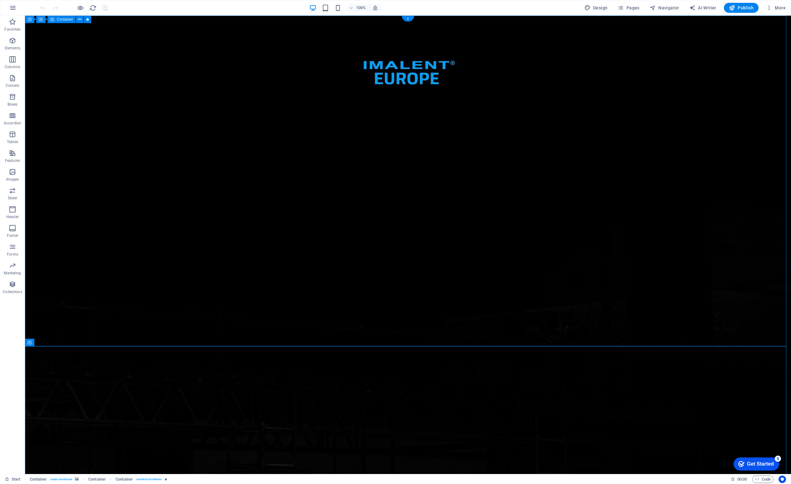
click at [66, 343] on icon at bounding box center [64, 342] width 3 height 7
select select "slide"
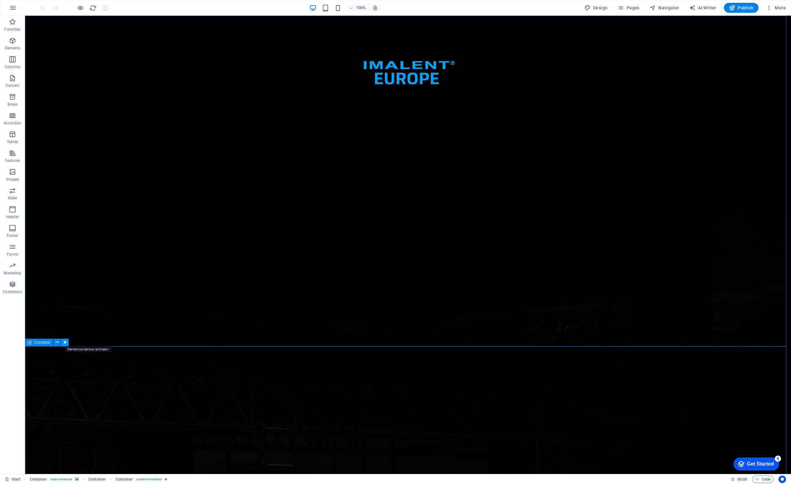
select select "s"
select select "hide"
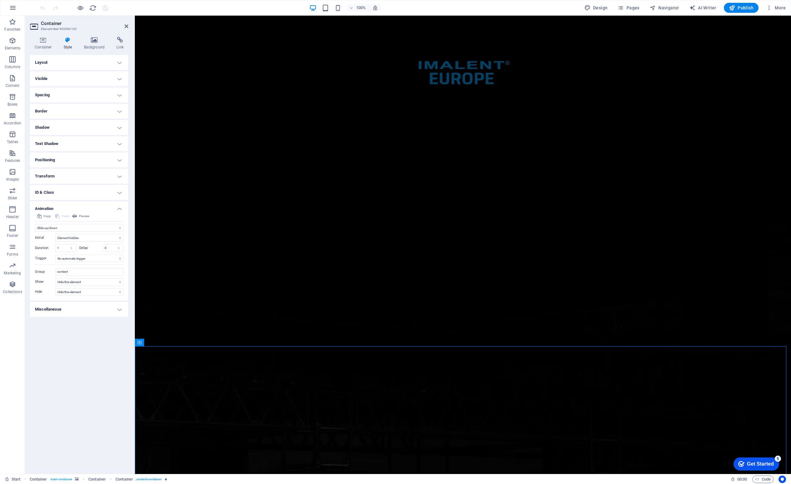
click at [119, 77] on h4 "Visible" at bounding box center [79, 78] width 98 height 15
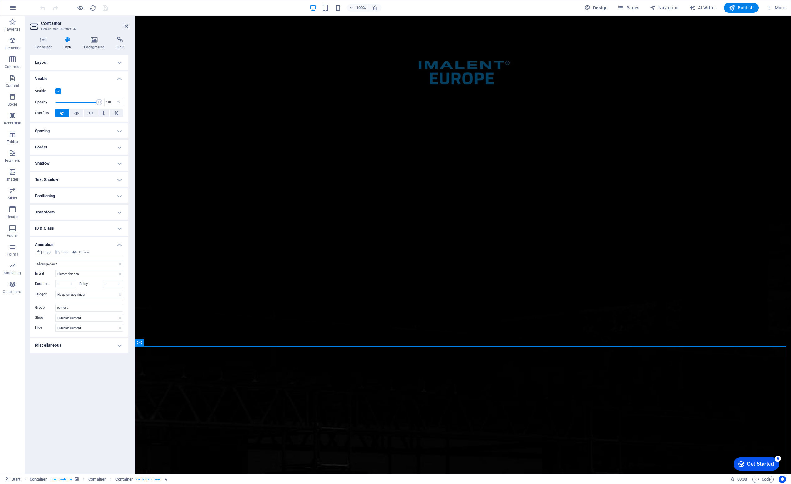
click at [119, 77] on h4 "Visible" at bounding box center [79, 76] width 98 height 11
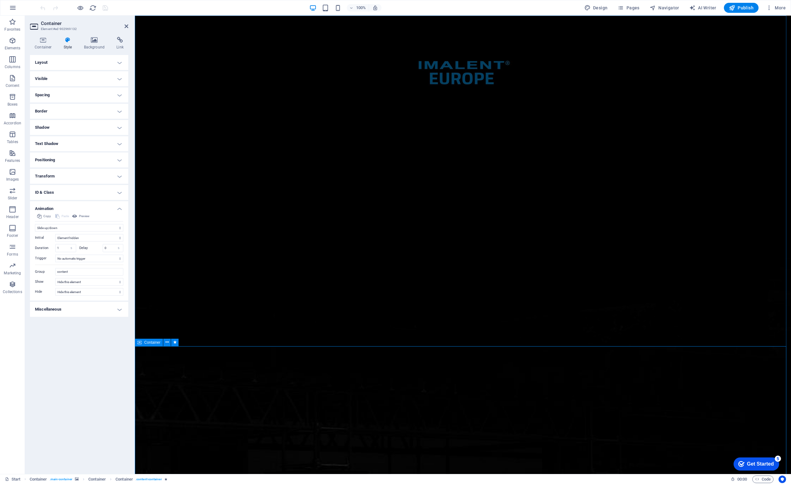
drag, startPoint x: 275, startPoint y: 359, endPoint x: 159, endPoint y: 271, distance: 145.5
click at [745, 10] on span "Publish" at bounding box center [741, 8] width 25 height 6
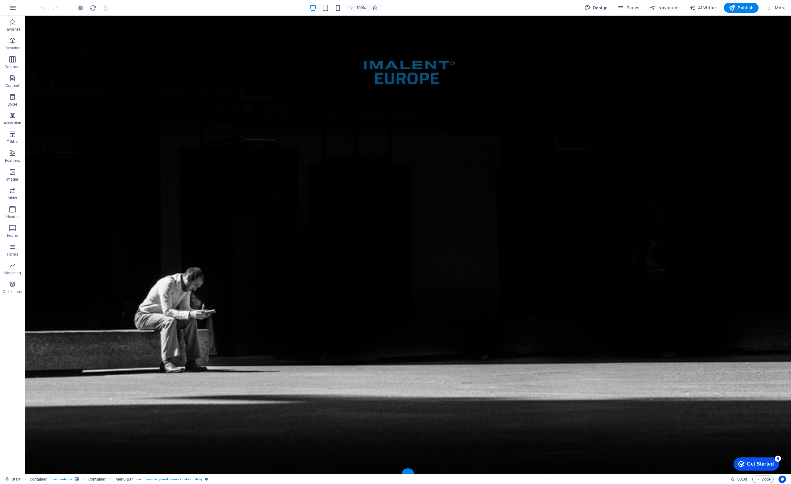
scroll to position [334, 0]
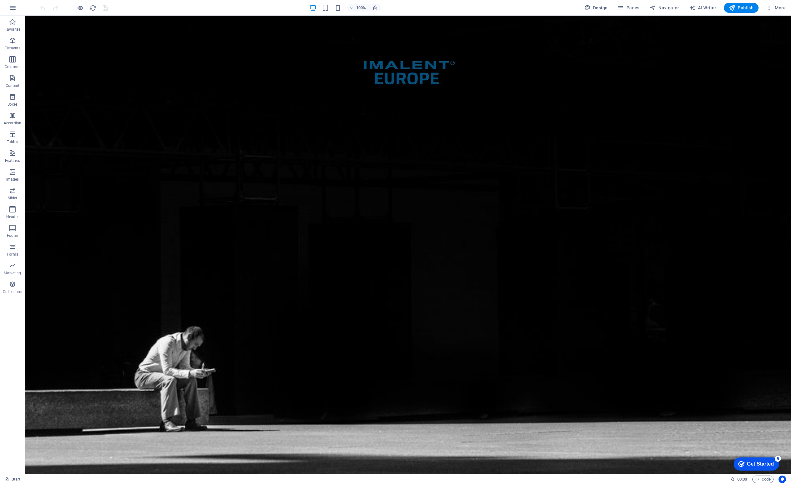
drag, startPoint x: 110, startPoint y: 133, endPoint x: 195, endPoint y: 329, distance: 213.8
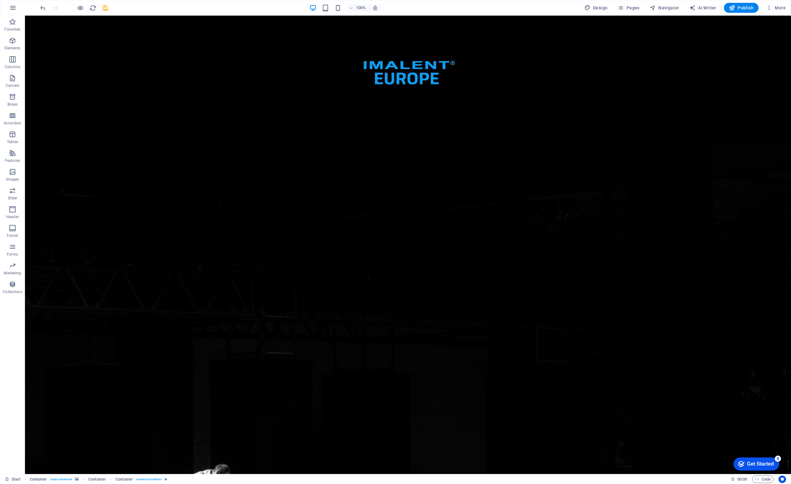
scroll to position [0, 0]
drag, startPoint x: 167, startPoint y: 353, endPoint x: 188, endPoint y: 305, distance: 52.7
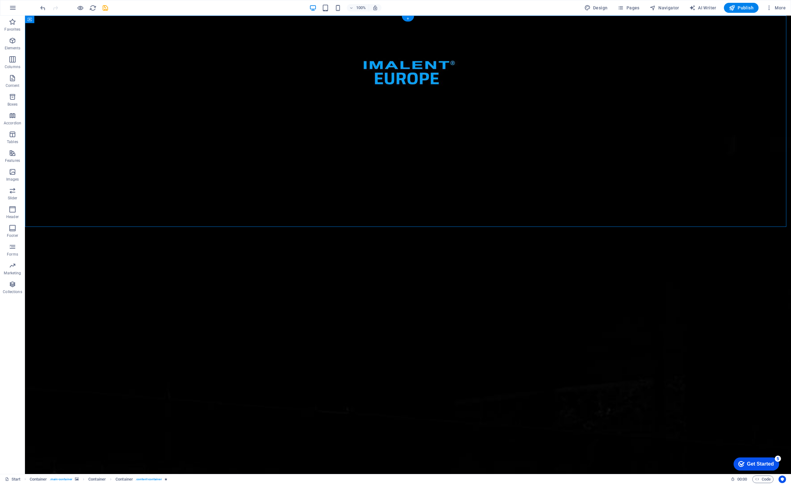
drag, startPoint x: 222, startPoint y: 227, endPoint x: 209, endPoint y: 298, distance: 72.6
drag, startPoint x: 64, startPoint y: 239, endPoint x: 49, endPoint y: 335, distance: 97.4
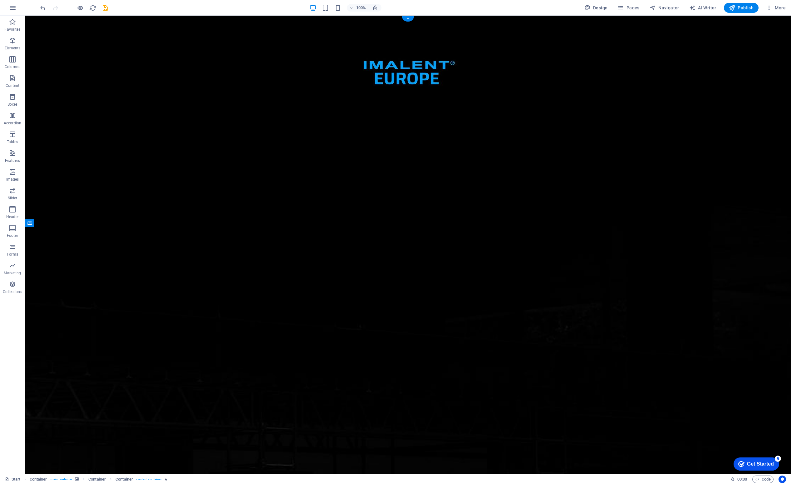
click at [42, 6] on icon "undo" at bounding box center [42, 7] width 7 height 7
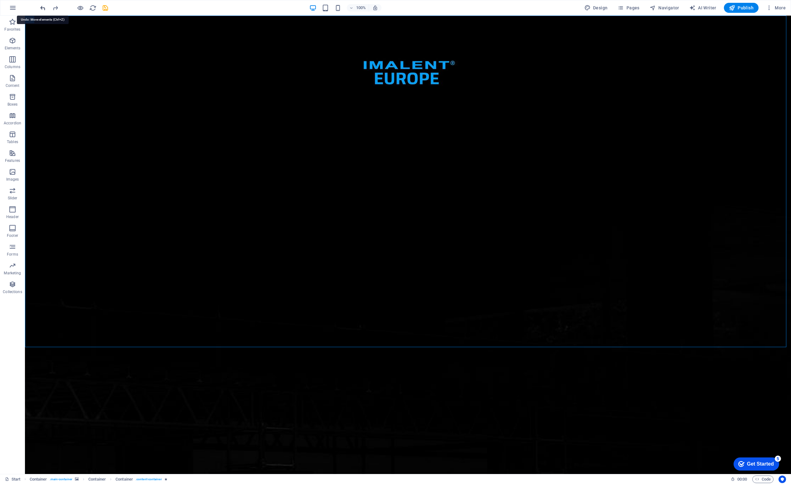
click at [42, 6] on icon "undo" at bounding box center [42, 7] width 7 height 7
click at [42, 6] on div at bounding box center [74, 8] width 70 height 10
click at [93, 8] on icon "reload" at bounding box center [92, 7] width 7 height 7
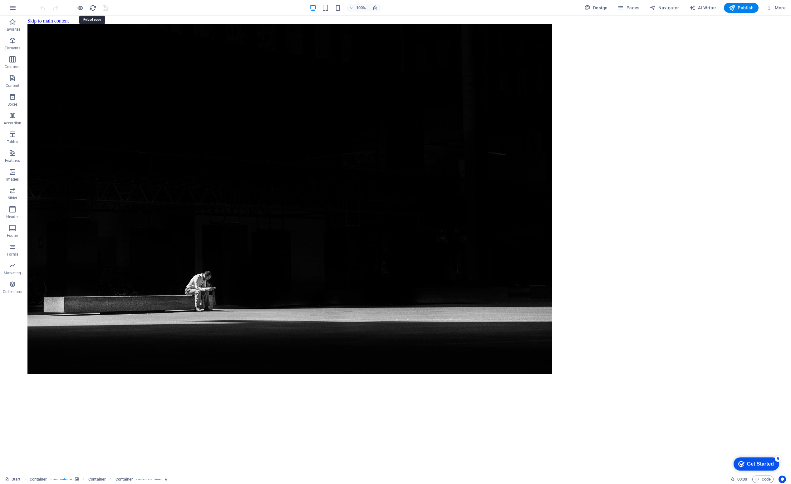
click at [93, 8] on icon "reload" at bounding box center [92, 7] width 7 height 7
click at [755, 457] on div "checkmark Get Started 5" at bounding box center [757, 463] width 46 height 13
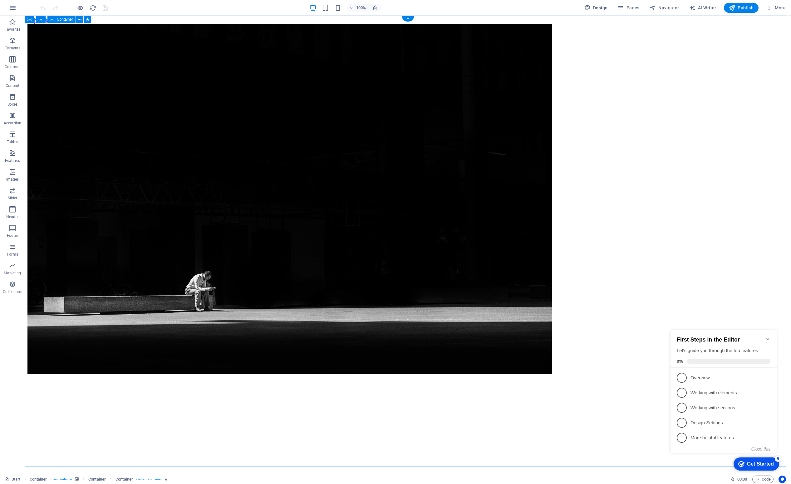
drag, startPoint x: 652, startPoint y: 276, endPoint x: 632, endPoint y: 249, distance: 33.5
click at [743, 6] on span "Publish" at bounding box center [741, 8] width 25 height 6
